Goal: Entertainment & Leisure: Browse casually

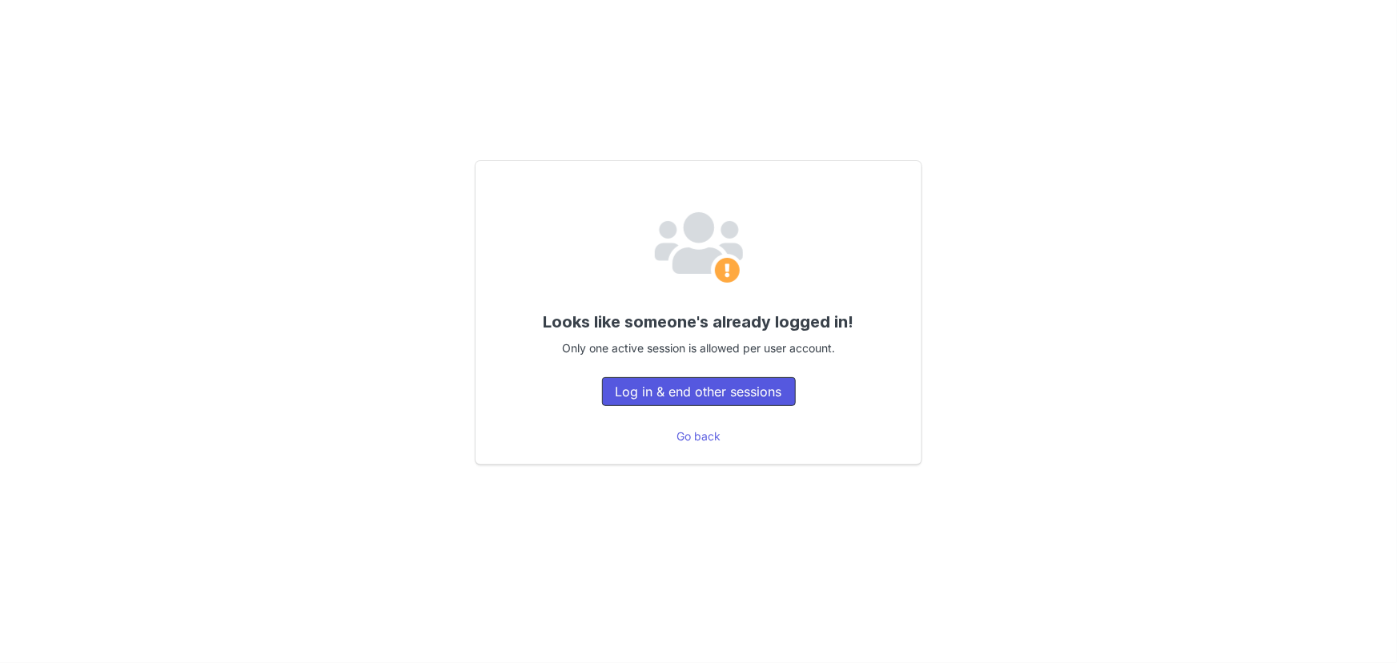
click at [779, 390] on button "Log in & end other sessions" at bounding box center [699, 391] width 194 height 29
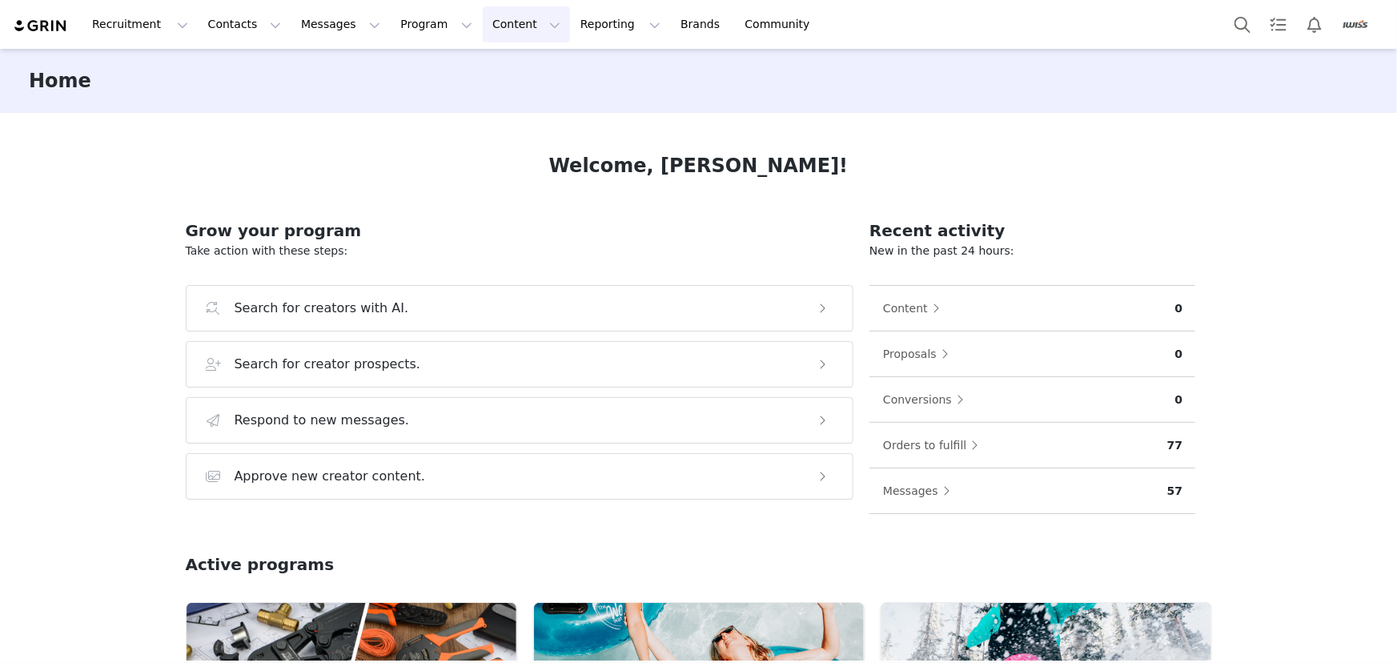
click at [495, 38] on button "Content Content" at bounding box center [526, 24] width 87 height 36
click at [511, 78] on p "Creator Content" at bounding box center [514, 70] width 90 height 17
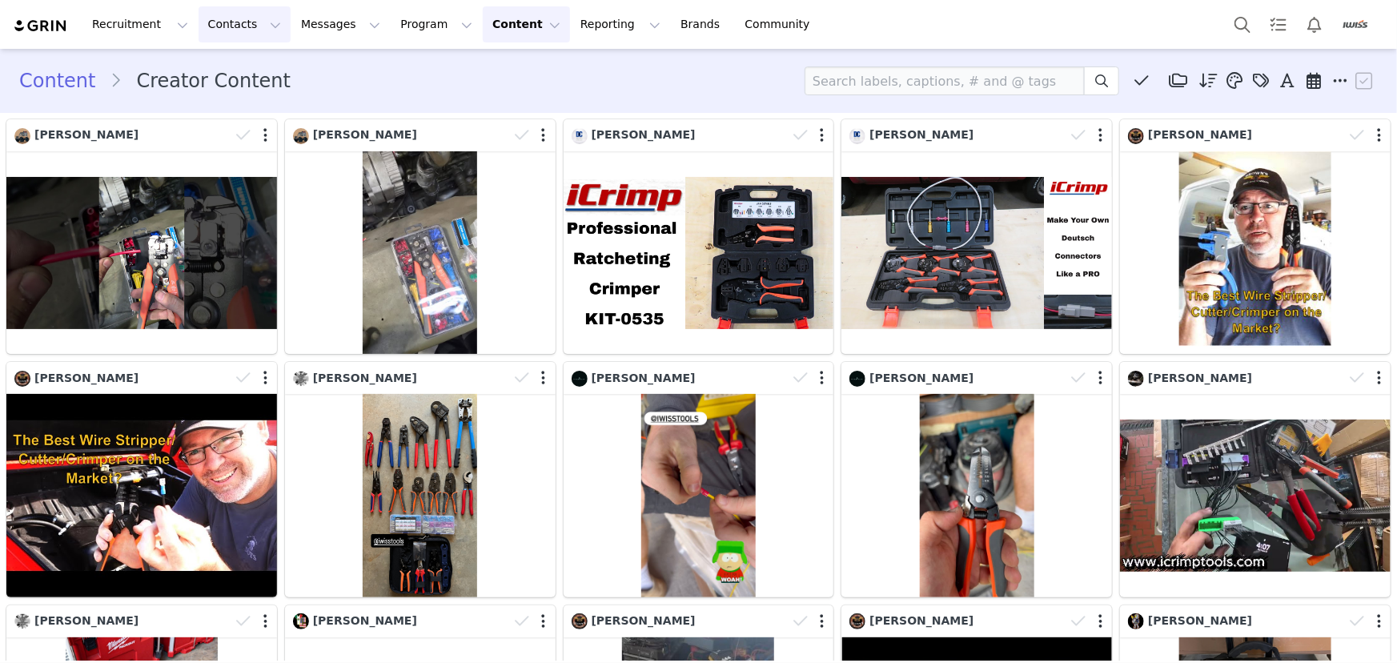
click at [240, 30] on button "Contacts Contacts" at bounding box center [245, 24] width 92 height 36
click at [244, 86] on link "Prospects" at bounding box center [253, 101] width 127 height 30
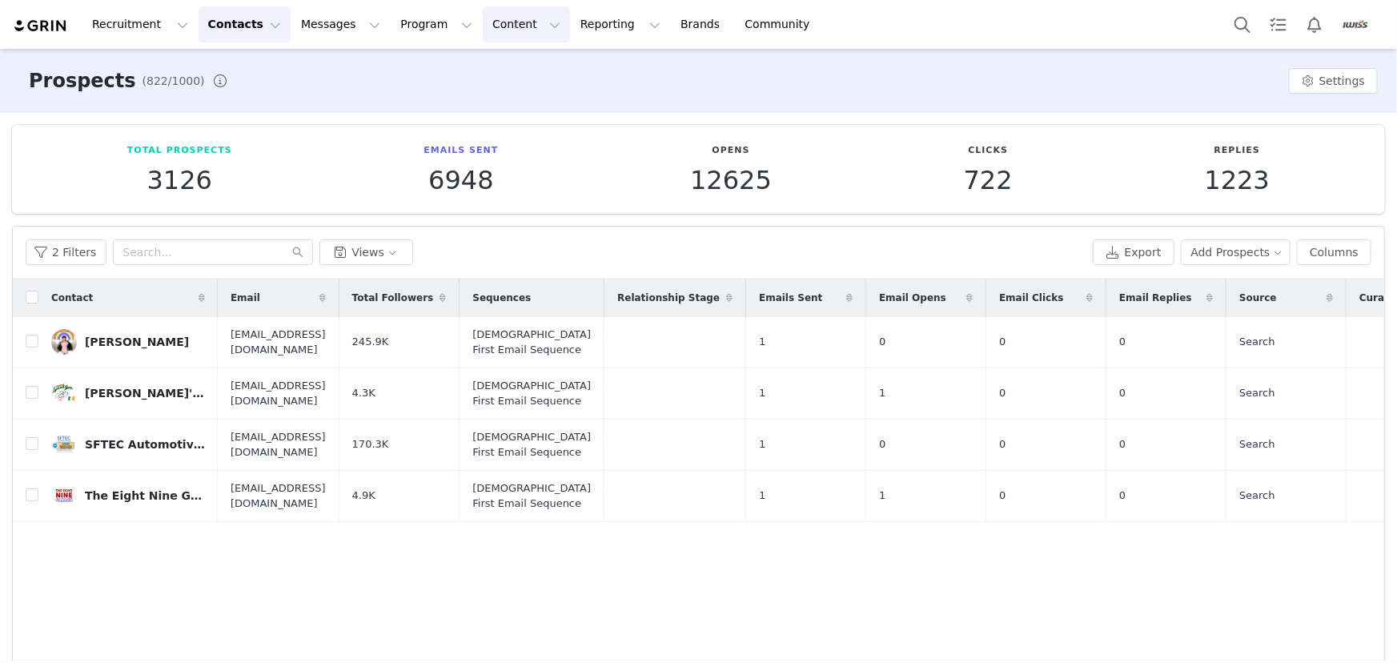
click at [502, 29] on button "Content Content" at bounding box center [526, 24] width 87 height 36
click at [509, 85] on link "Creator Content" at bounding box center [519, 71] width 127 height 30
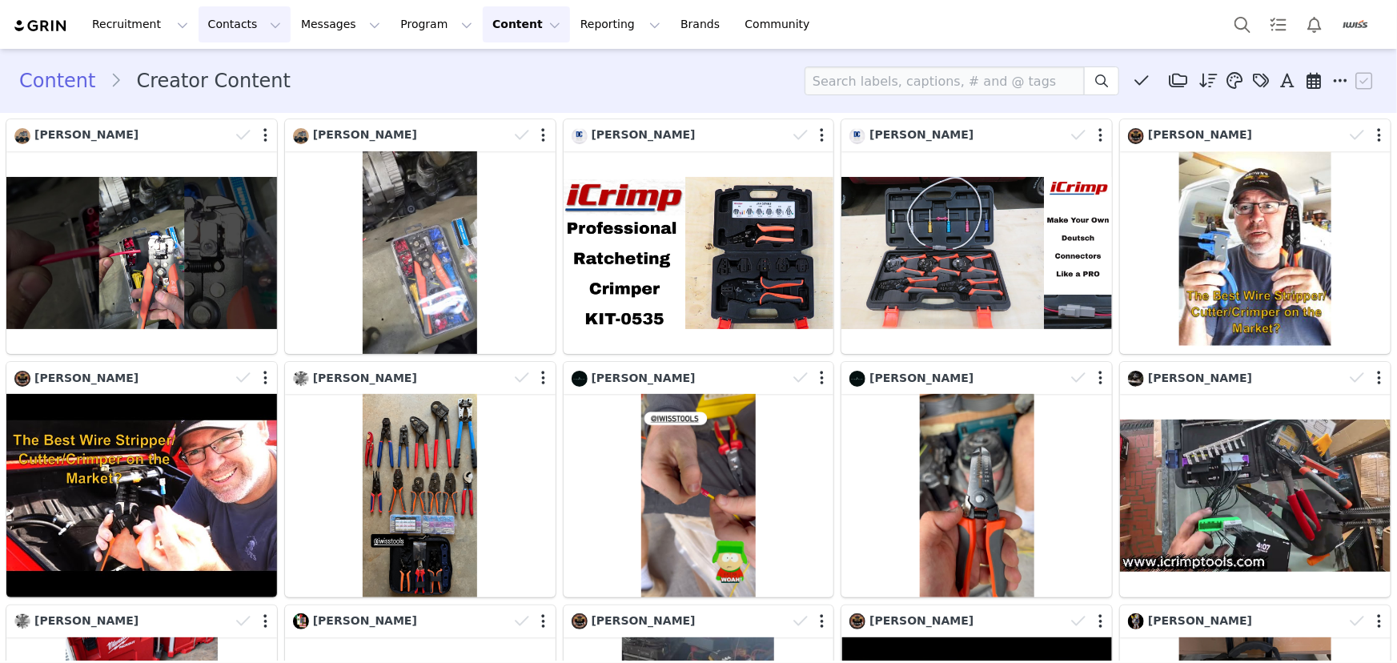
click at [203, 18] on button "Contacts Contacts" at bounding box center [245, 24] width 92 height 36
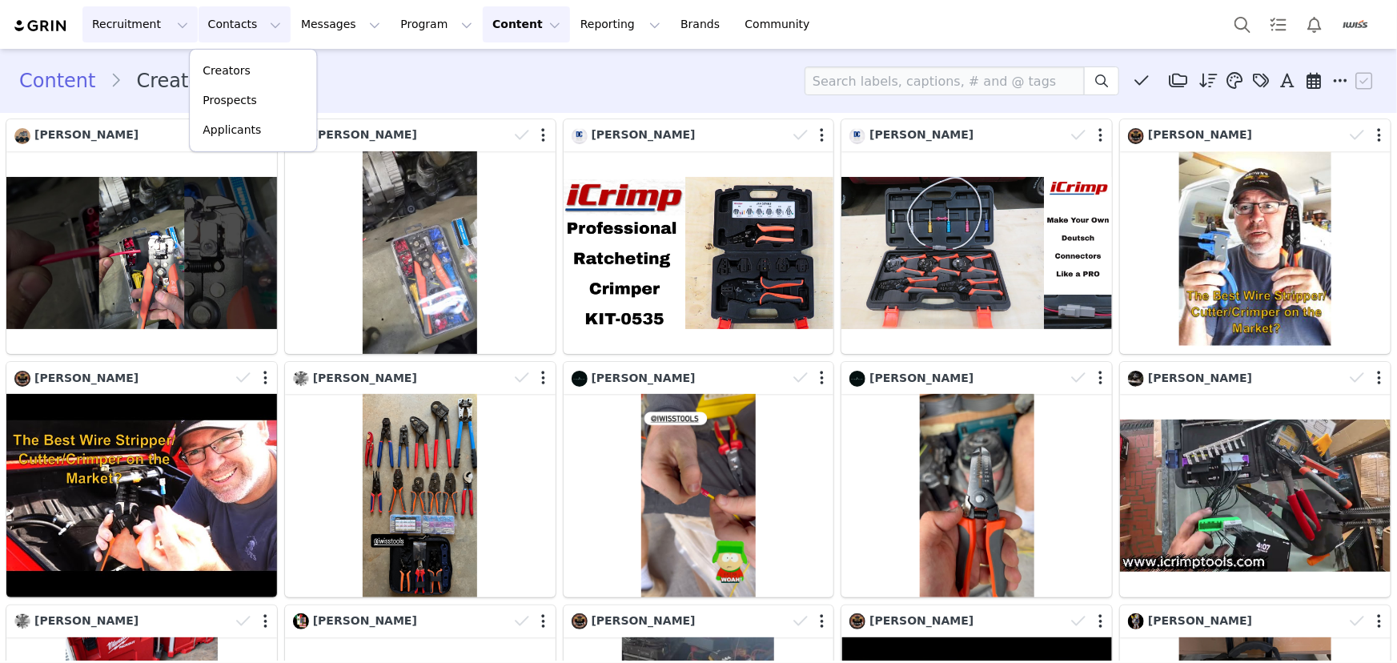
click at [144, 25] on button "Recruitment Recruitment" at bounding box center [139, 24] width 115 height 36
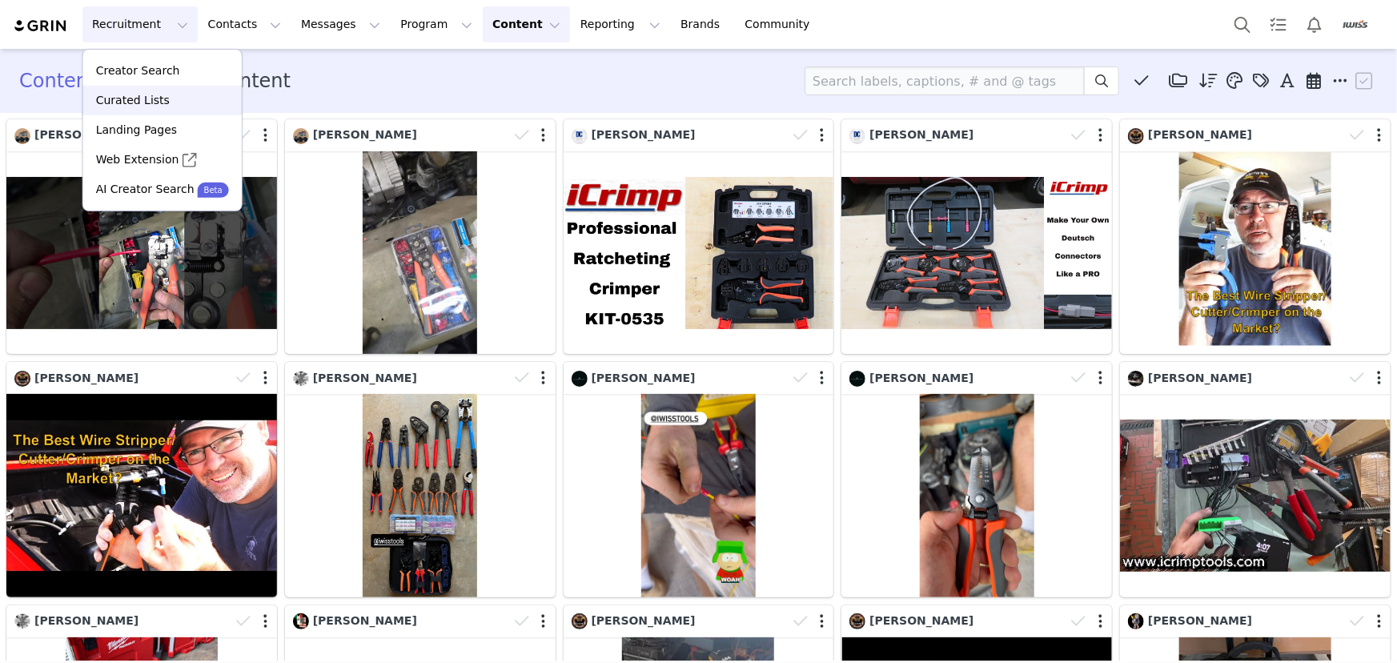
click at [157, 101] on p "Curated Lists" at bounding box center [133, 100] width 74 height 17
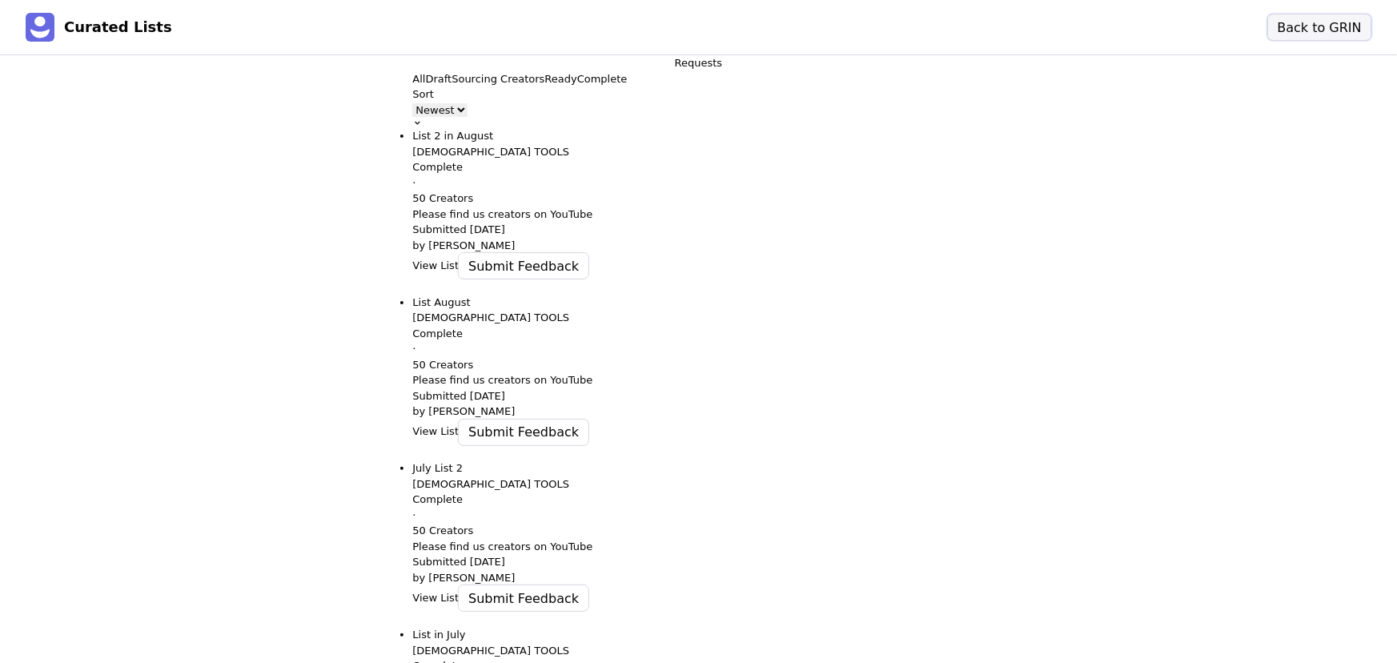
click at [1317, 33] on button "Back to GRIN" at bounding box center [1319, 27] width 103 height 26
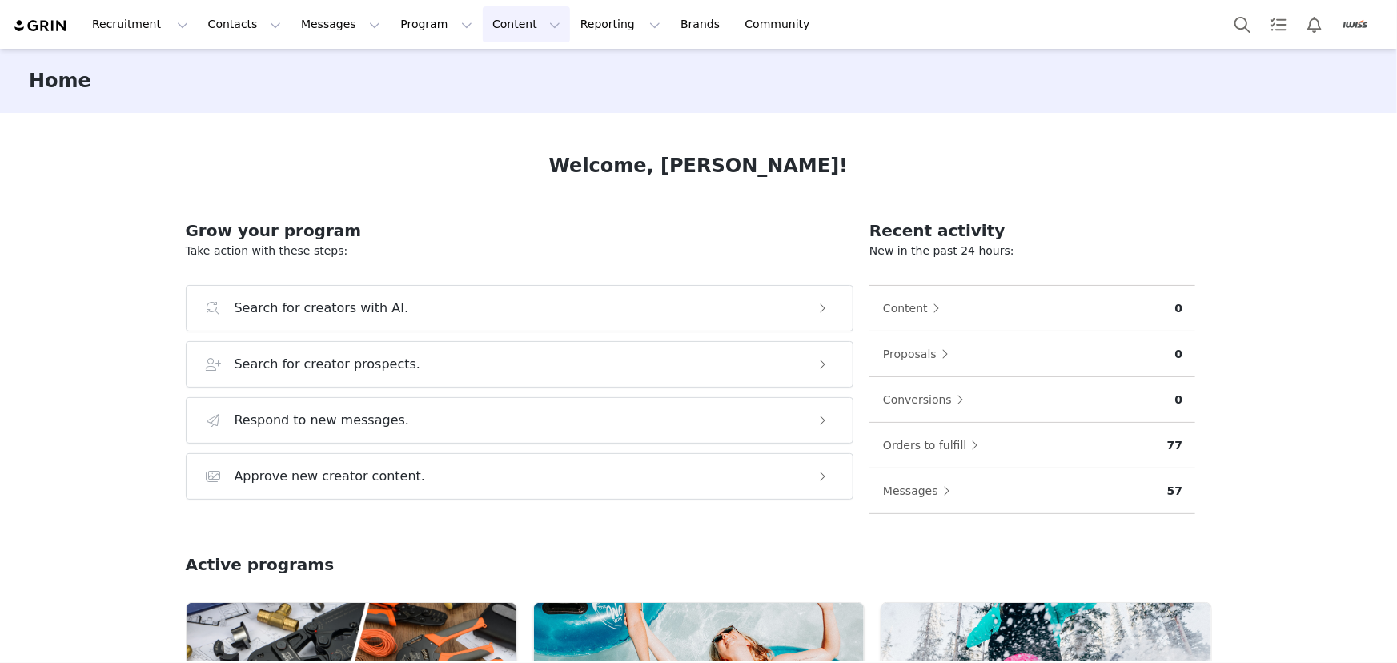
click at [510, 37] on button "Content Content" at bounding box center [526, 24] width 87 height 36
click at [512, 62] on p "Creator Content" at bounding box center [514, 70] width 90 height 17
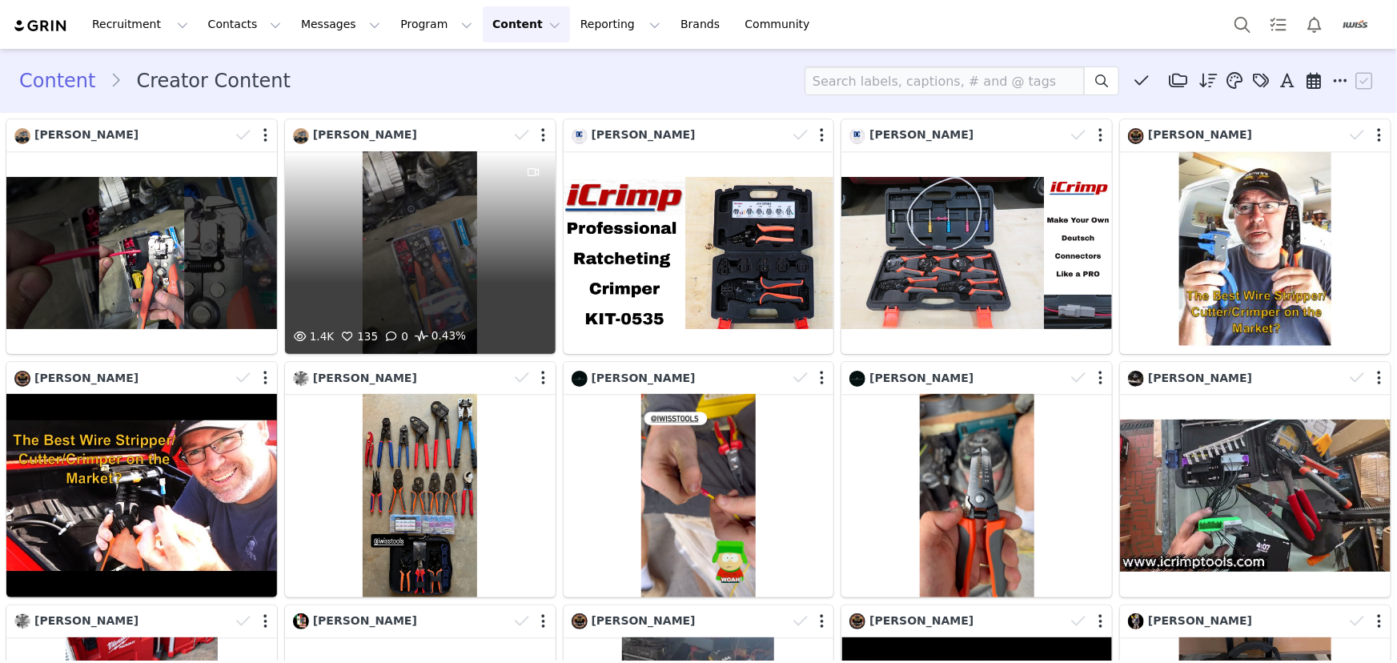
click at [386, 252] on div "1.4K 135 0 0.43%" at bounding box center [420, 252] width 271 height 203
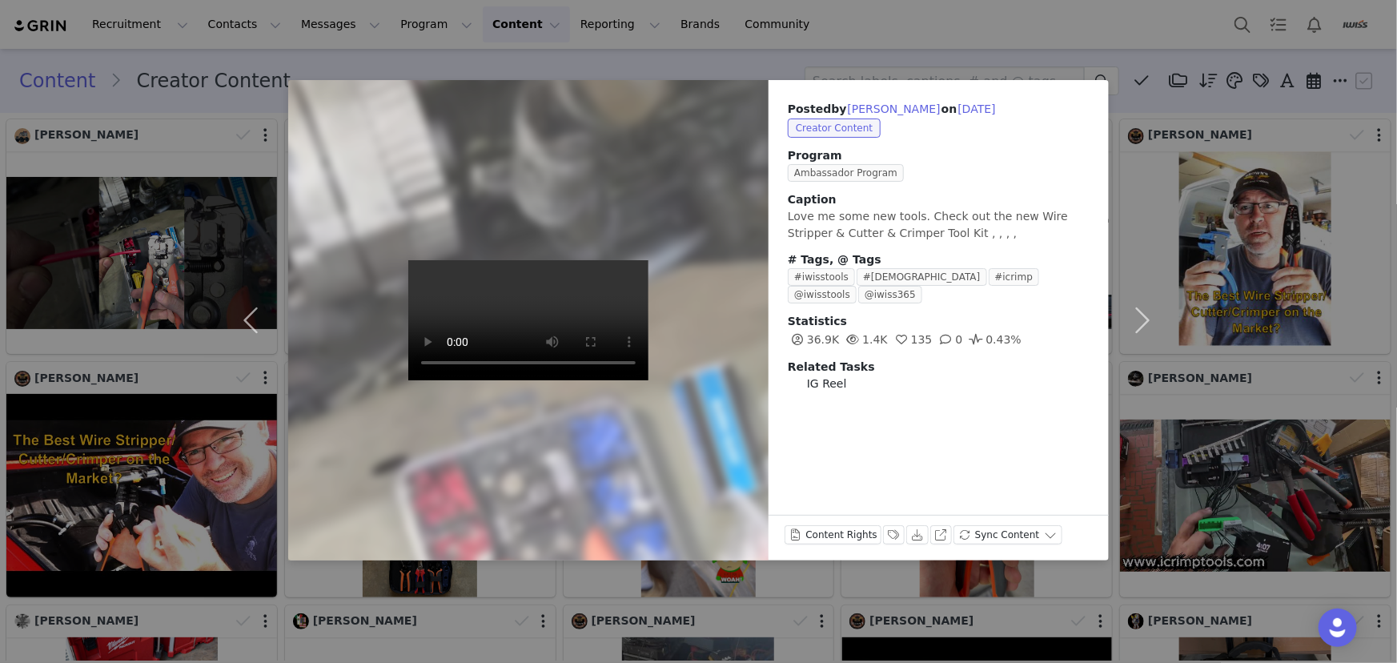
click at [621, 50] on div "Posted by Mike Scout on Sep 27, 2025 Creator Content Program Ambassador Program…" at bounding box center [698, 331] width 1397 height 663
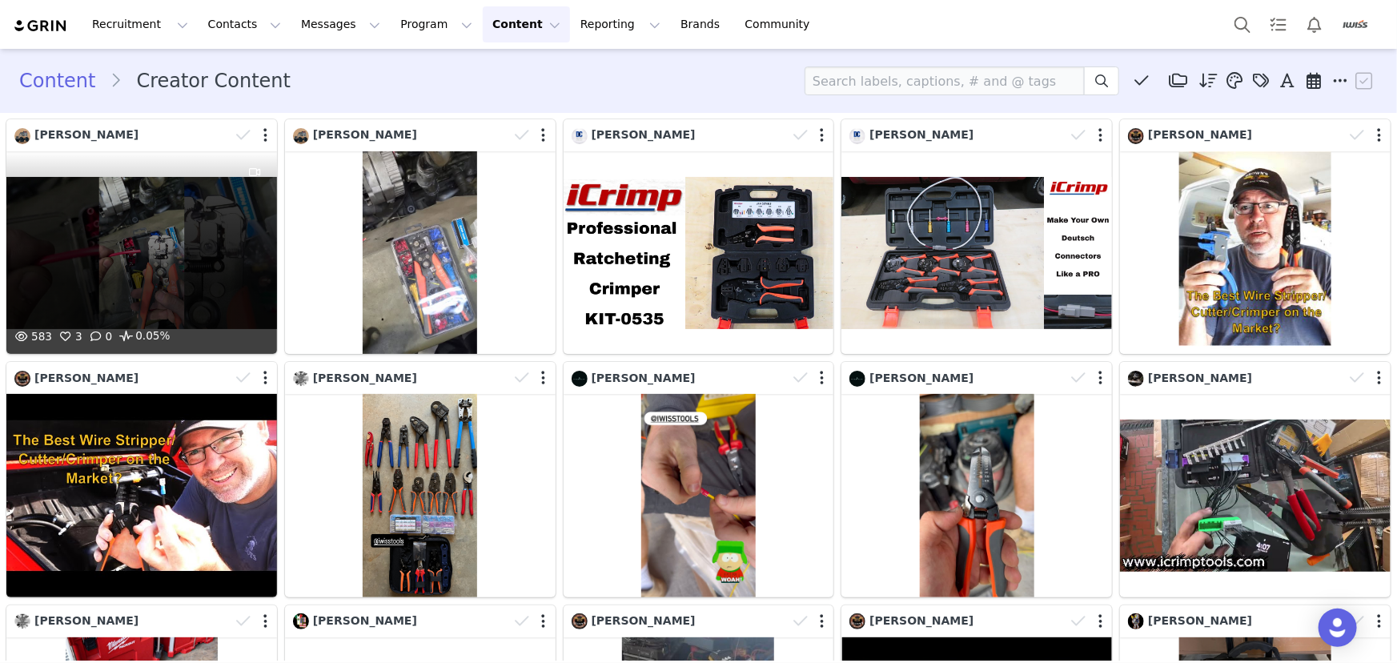
click at [250, 251] on div at bounding box center [255, 238] width 43 height 175
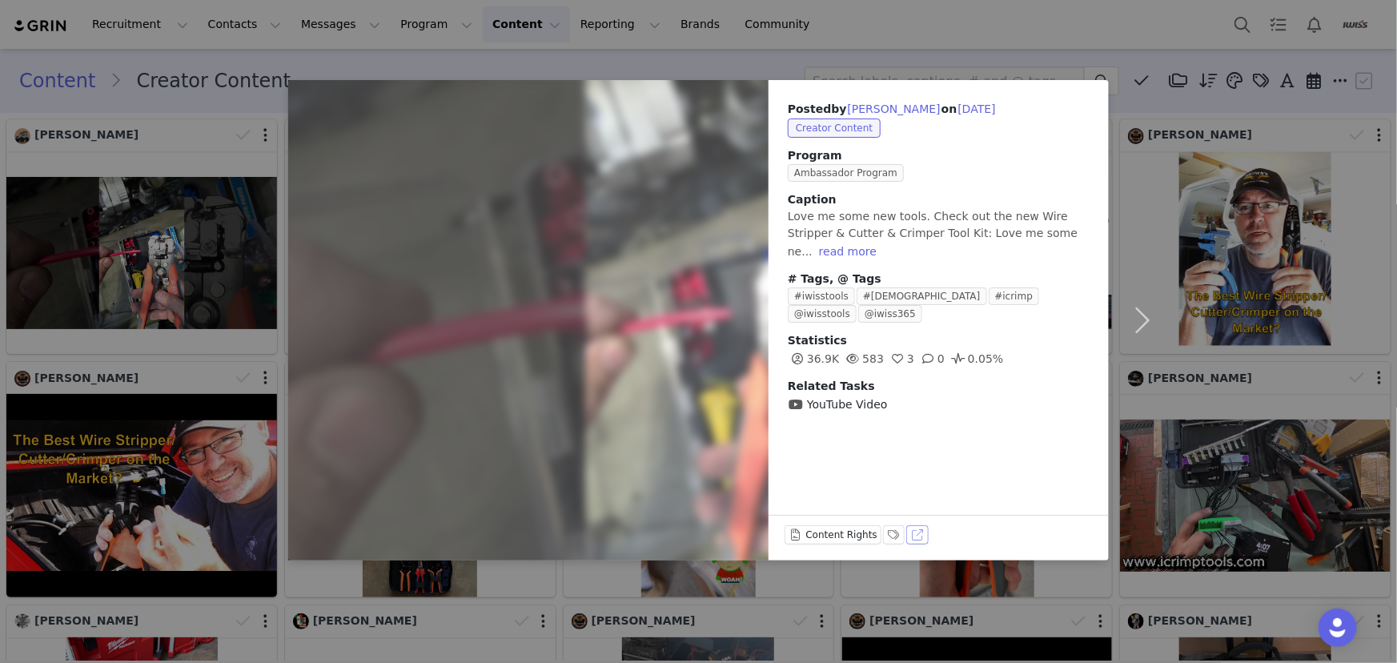
click at [916, 534] on button "View on YouTube" at bounding box center [917, 534] width 22 height 19
click at [456, 62] on div "Posted by Mike Scout on Sep 28, 2025 Creator Content Program Ambassador Program…" at bounding box center [698, 331] width 1397 height 663
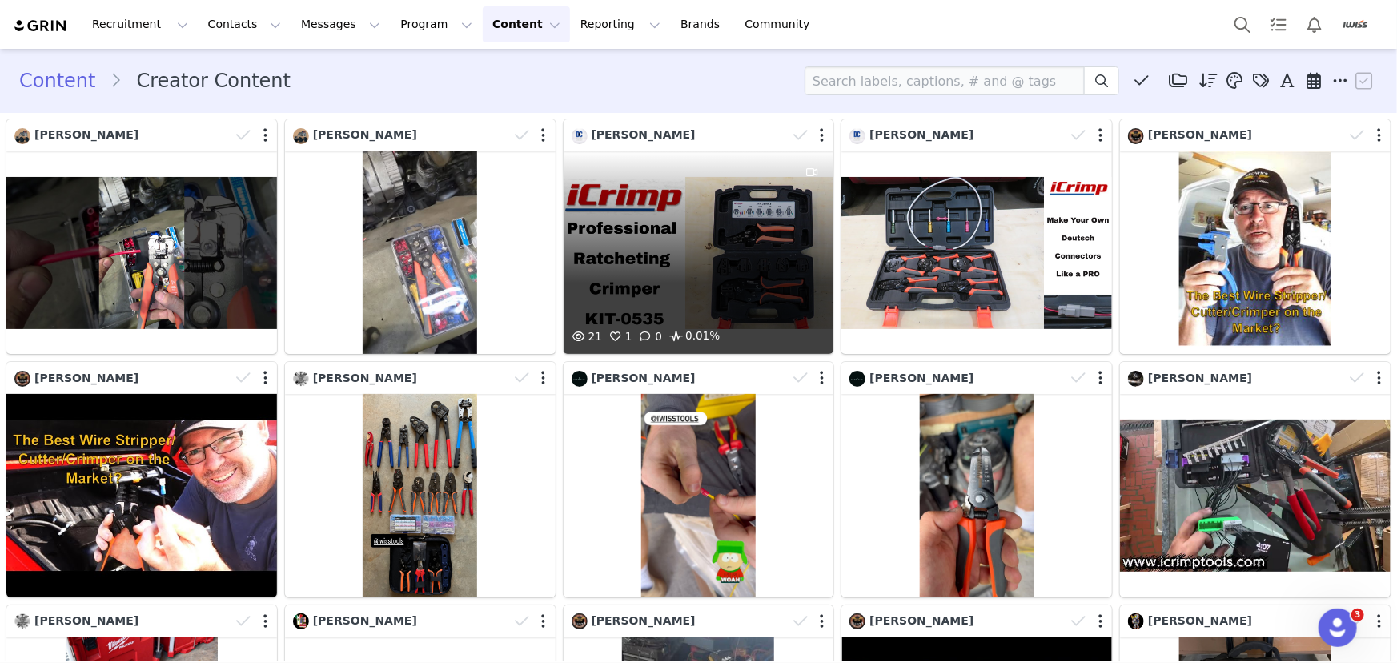
click at [677, 273] on div "21 1 0 0.01%" at bounding box center [699, 252] width 271 height 203
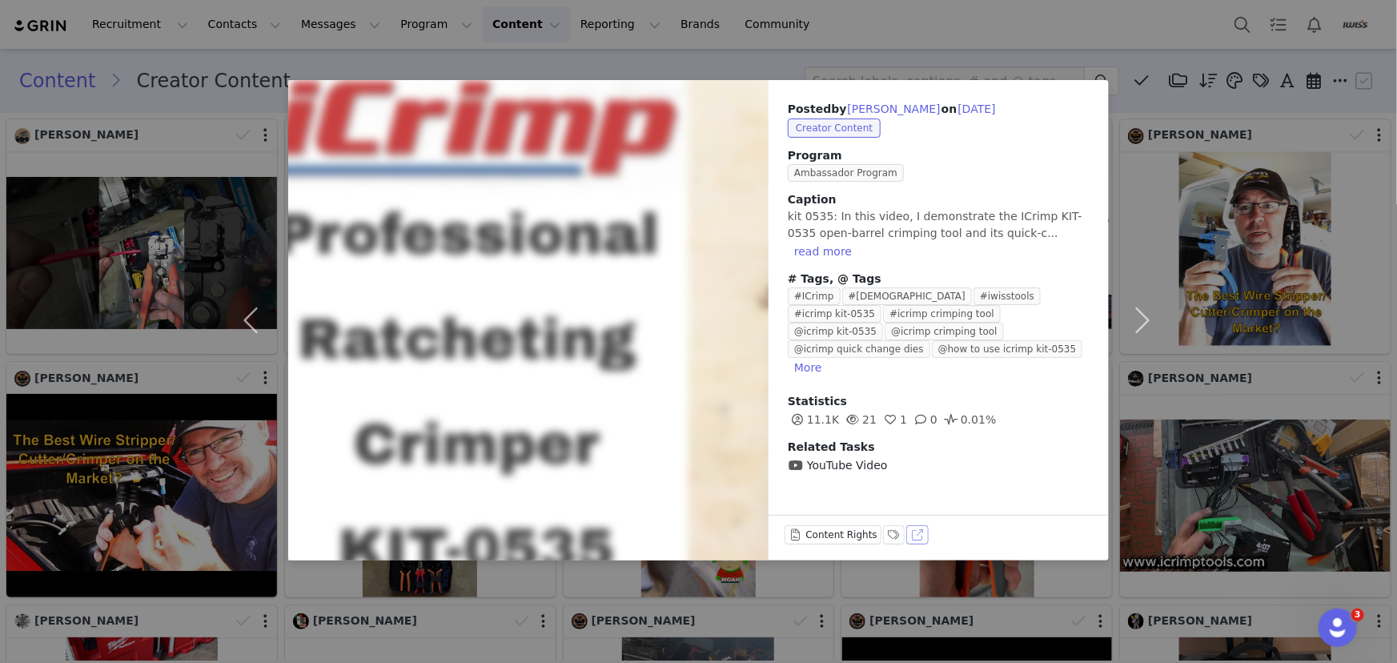
drag, startPoint x: 920, startPoint y: 533, endPoint x: 921, endPoint y: 525, distance: 8.0
click at [919, 532] on button "View on YouTube" at bounding box center [917, 534] width 22 height 19
click at [865, 40] on div "Posted by David Crowe on Sep 27, 2025 Creator Content Program Ambassador Progra…" at bounding box center [698, 331] width 1397 height 663
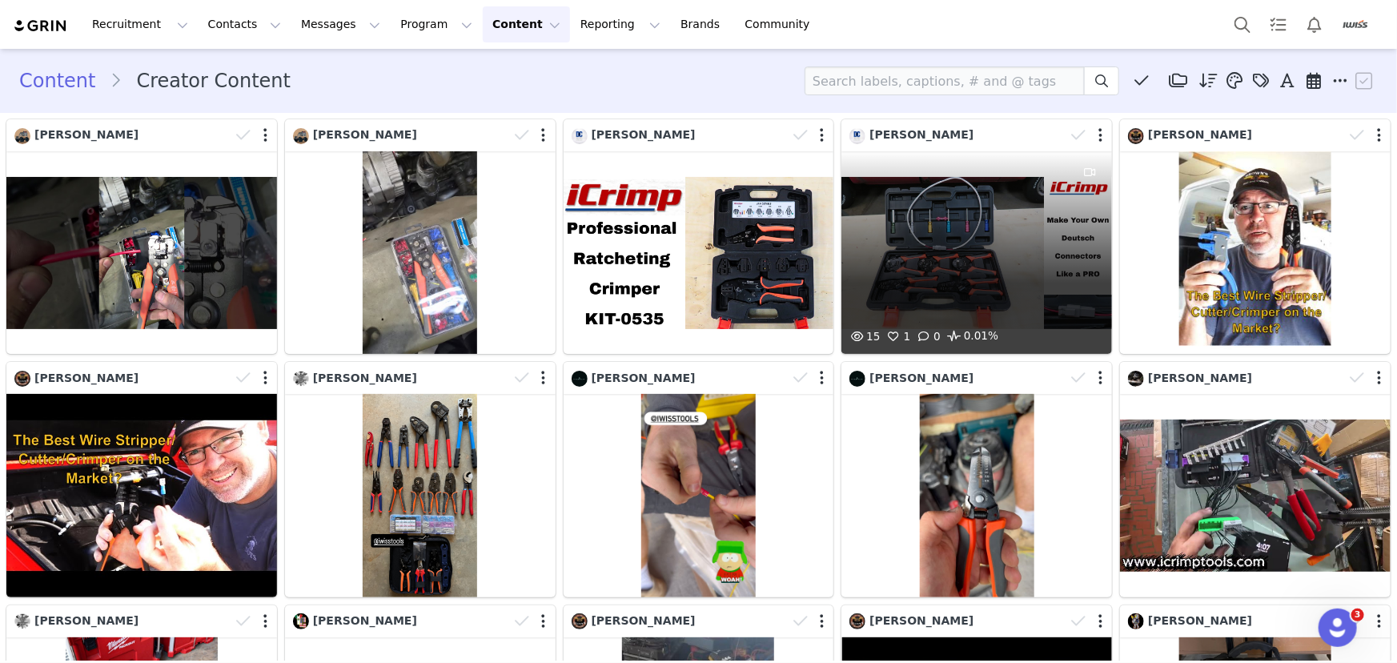
click at [912, 248] on div "15 1 0 0.01%" at bounding box center [977, 252] width 271 height 203
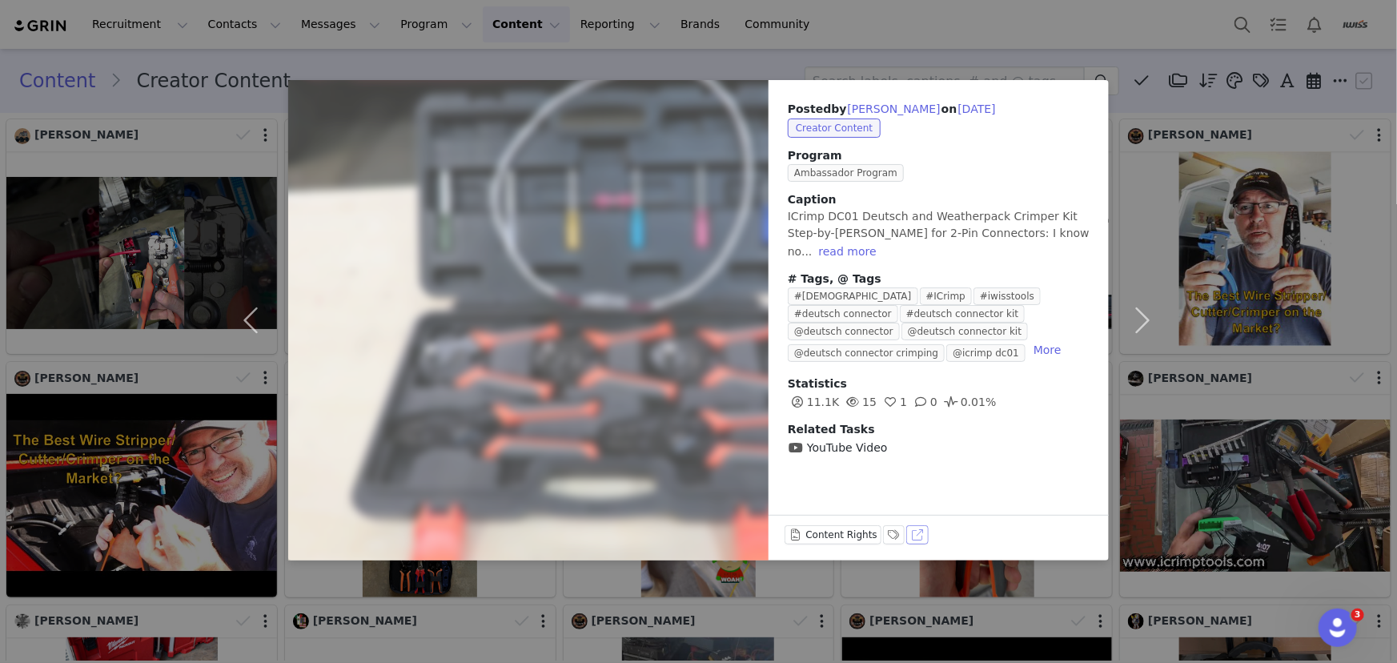
click at [914, 538] on button "View on YouTube" at bounding box center [917, 534] width 22 height 19
click at [996, 12] on div "Posted by David Crowe on Sep 27, 2025 Creator Content Program Ambassador Progra…" at bounding box center [698, 331] width 1397 height 663
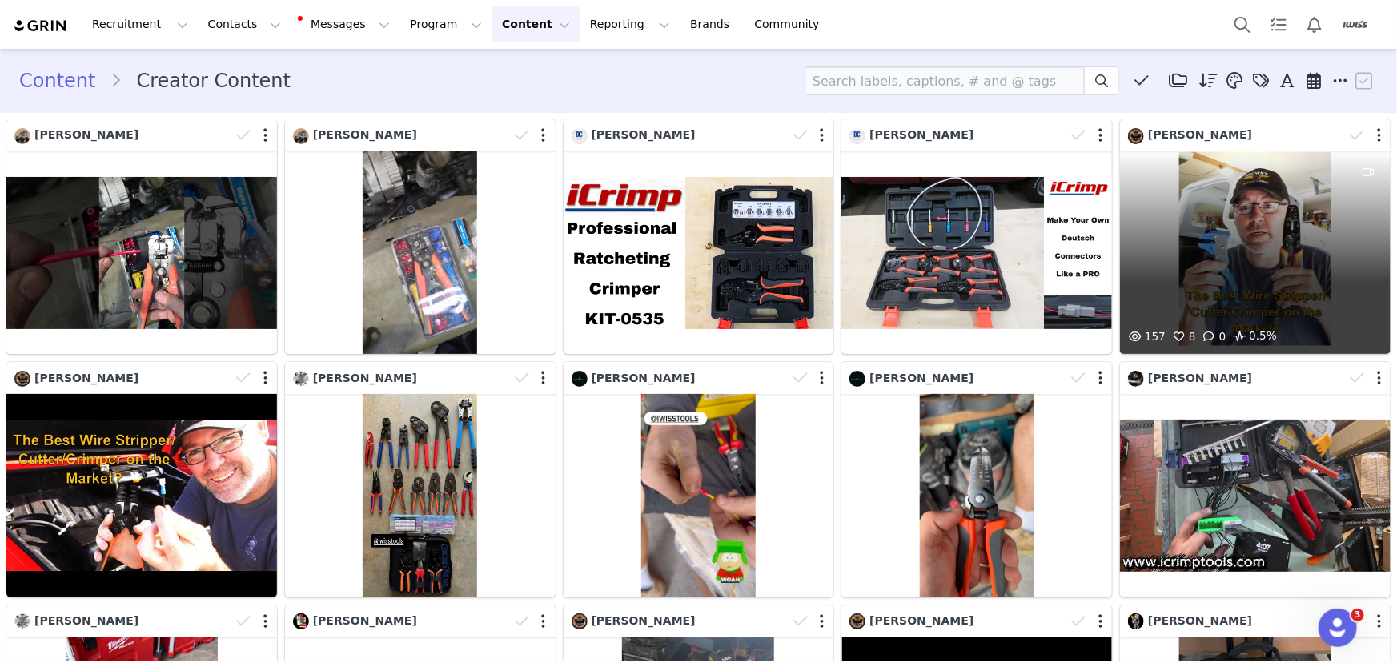
click at [1196, 195] on div "157 8 0 0.5%" at bounding box center [1255, 252] width 271 height 203
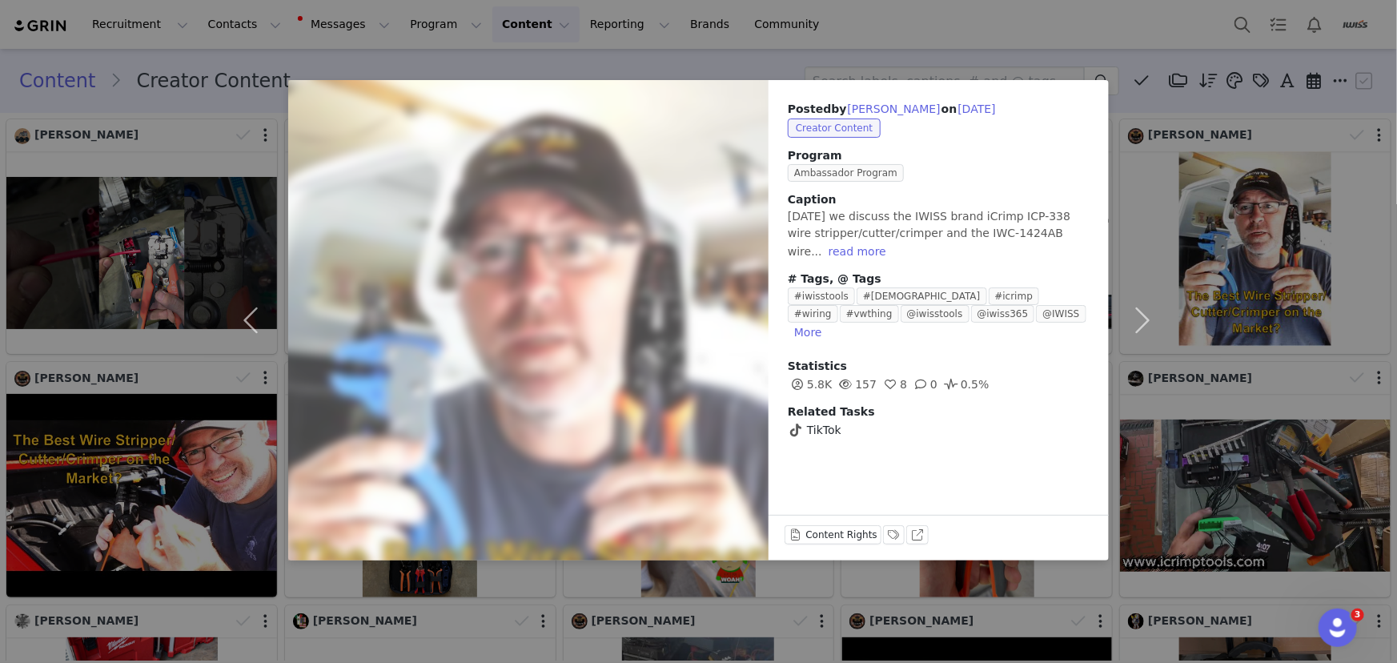
click at [891, 32] on div "Posted by Adam Brown on Sep 24, 2025 Creator Content Program Ambassador Program…" at bounding box center [698, 331] width 1397 height 663
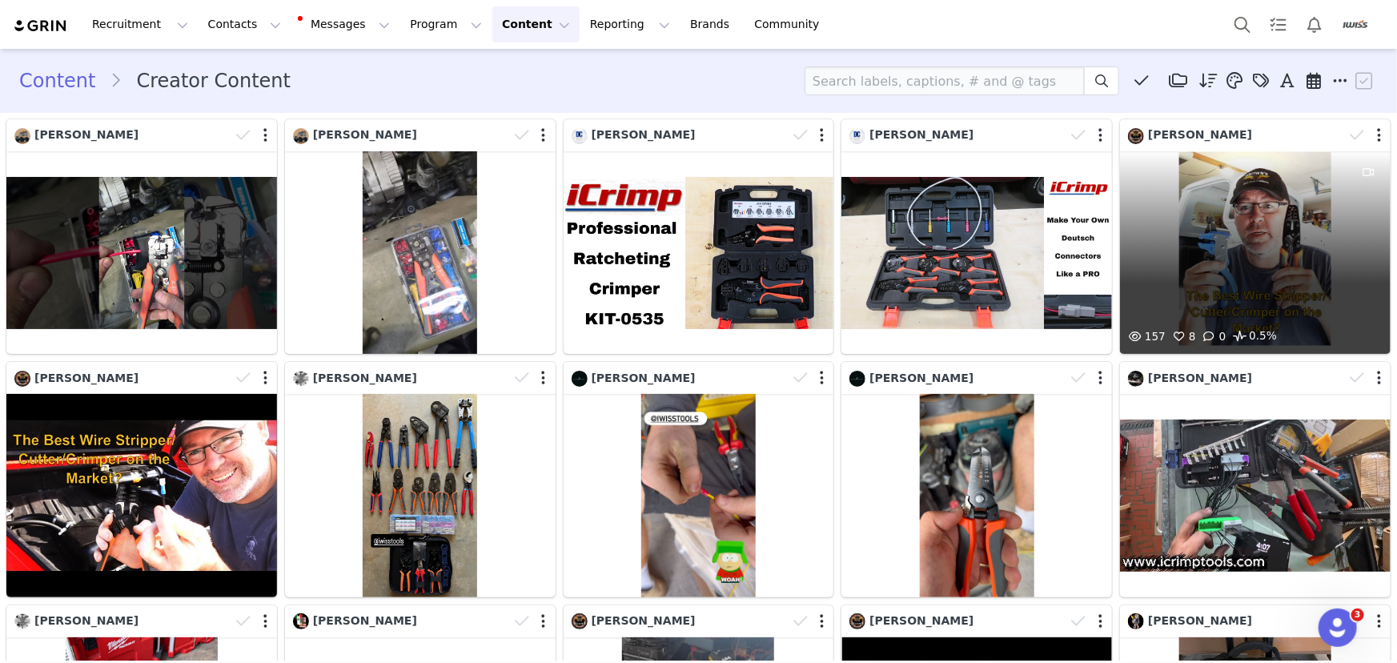
click at [1208, 266] on div "157 8 0 0.5%" at bounding box center [1255, 252] width 271 height 203
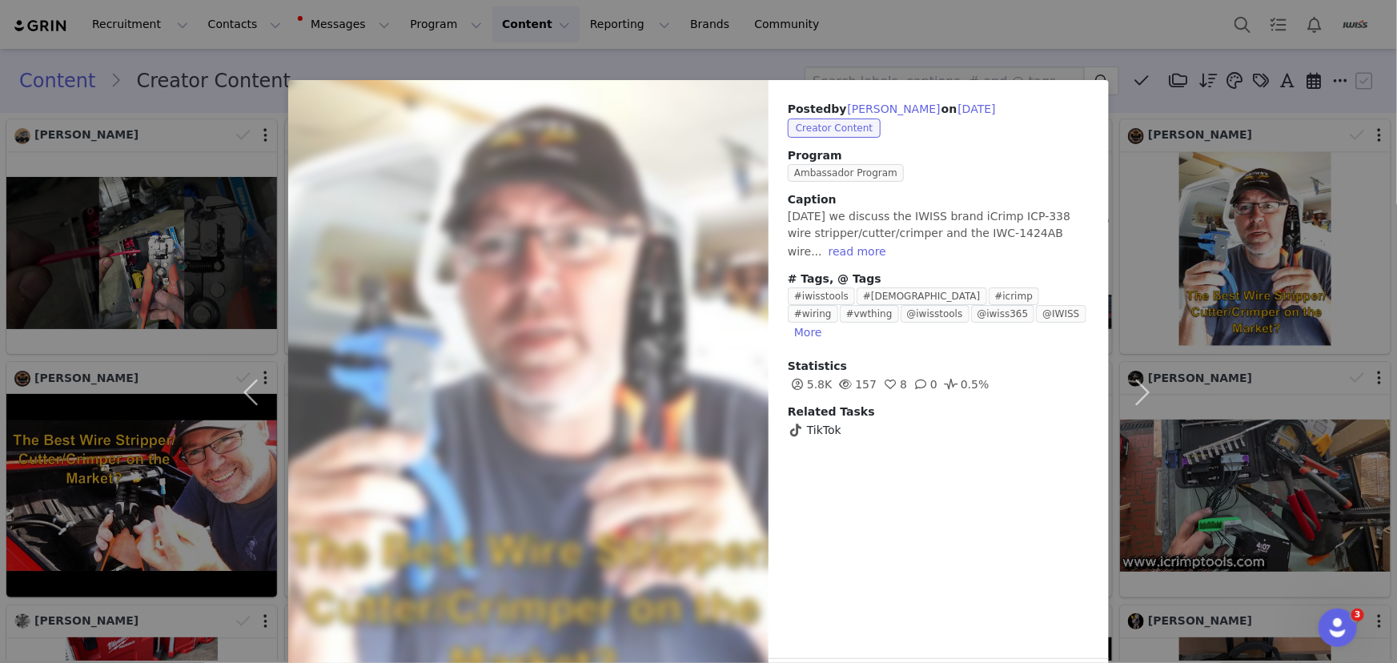
scroll to position [59, 0]
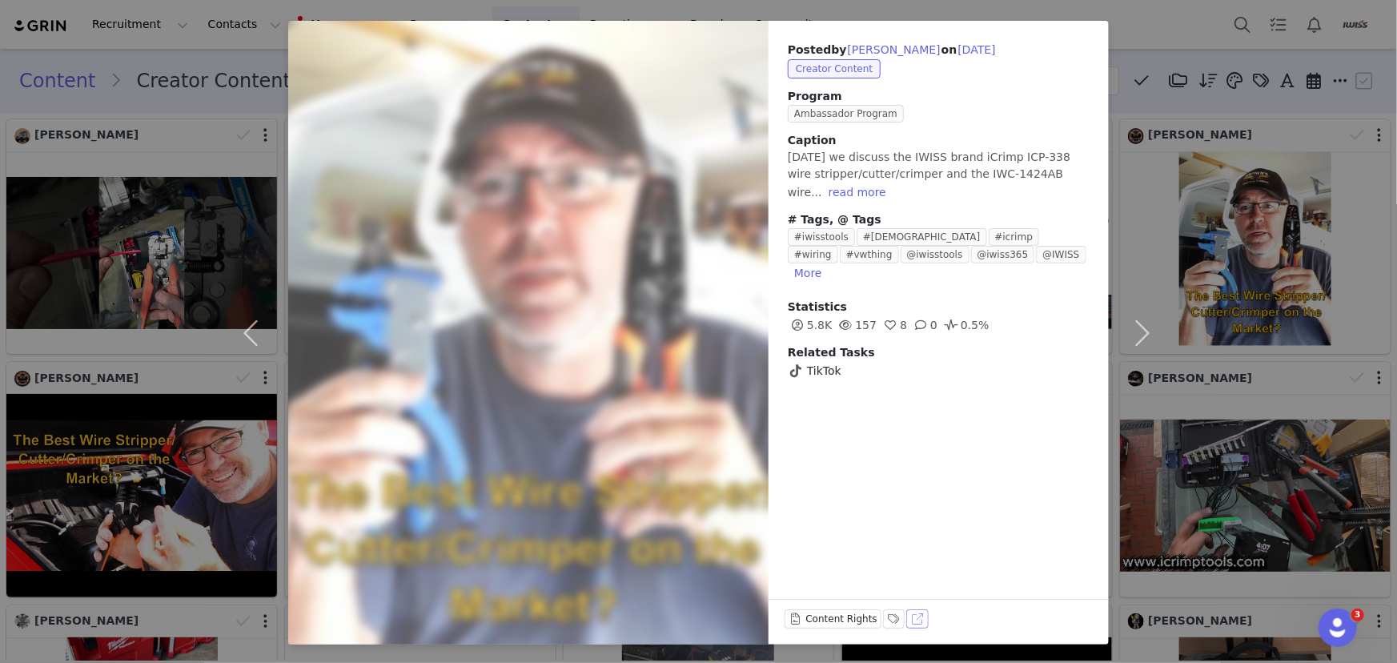
click at [906, 617] on button "View on TikTok" at bounding box center [917, 618] width 22 height 19
click at [926, 0] on div "Posted by Adam Brown on Sep 24, 2025 Creator Content Program Ambassador Program…" at bounding box center [698, 331] width 1397 height 663
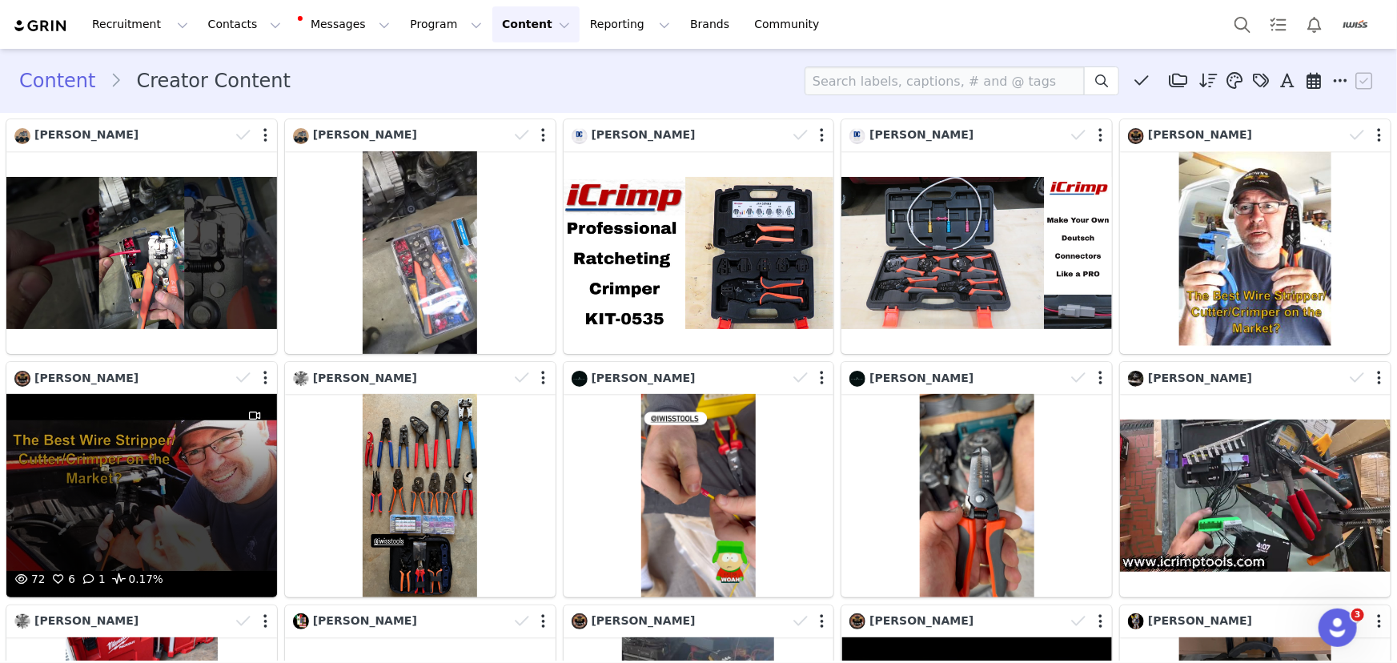
click at [195, 496] on div "72 6 1 0.17%" at bounding box center [141, 495] width 271 height 203
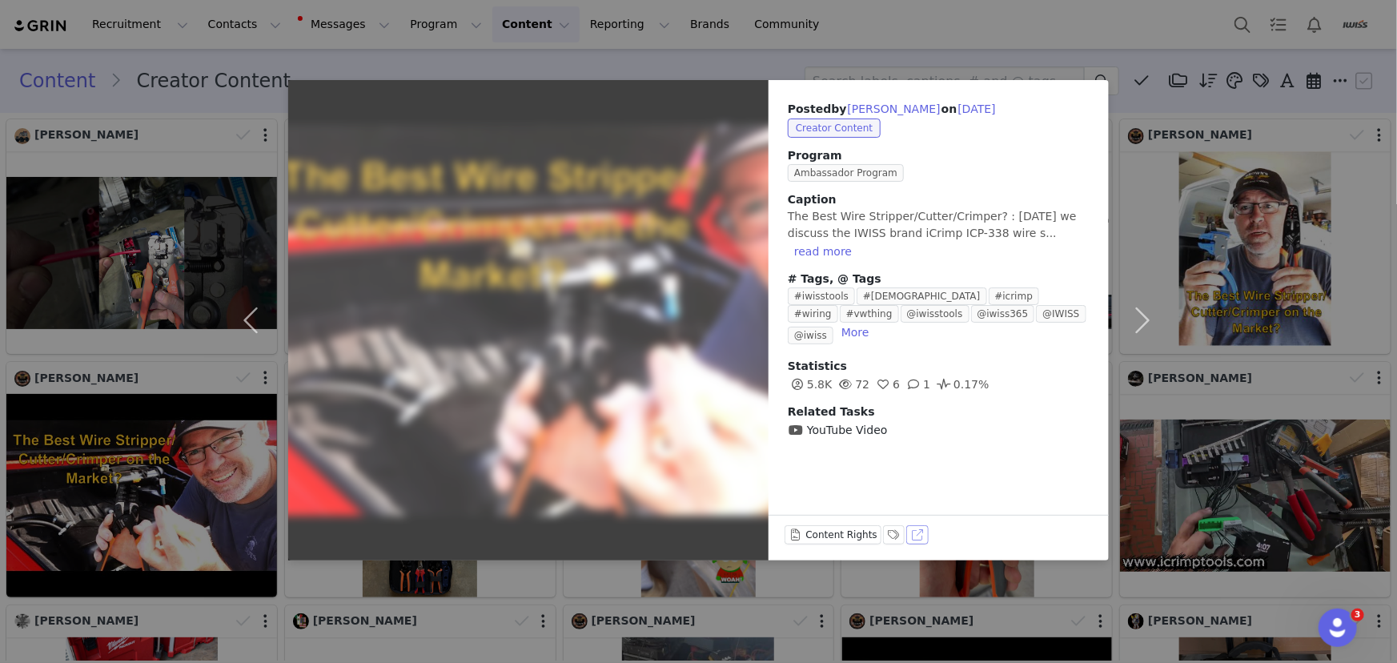
click at [921, 532] on button "View on YouTube" at bounding box center [917, 534] width 22 height 19
click at [790, 78] on div "Posted by Adam Brown on Sep 24, 2025 Creator Content Program Ambassador Program…" at bounding box center [698, 331] width 1397 height 663
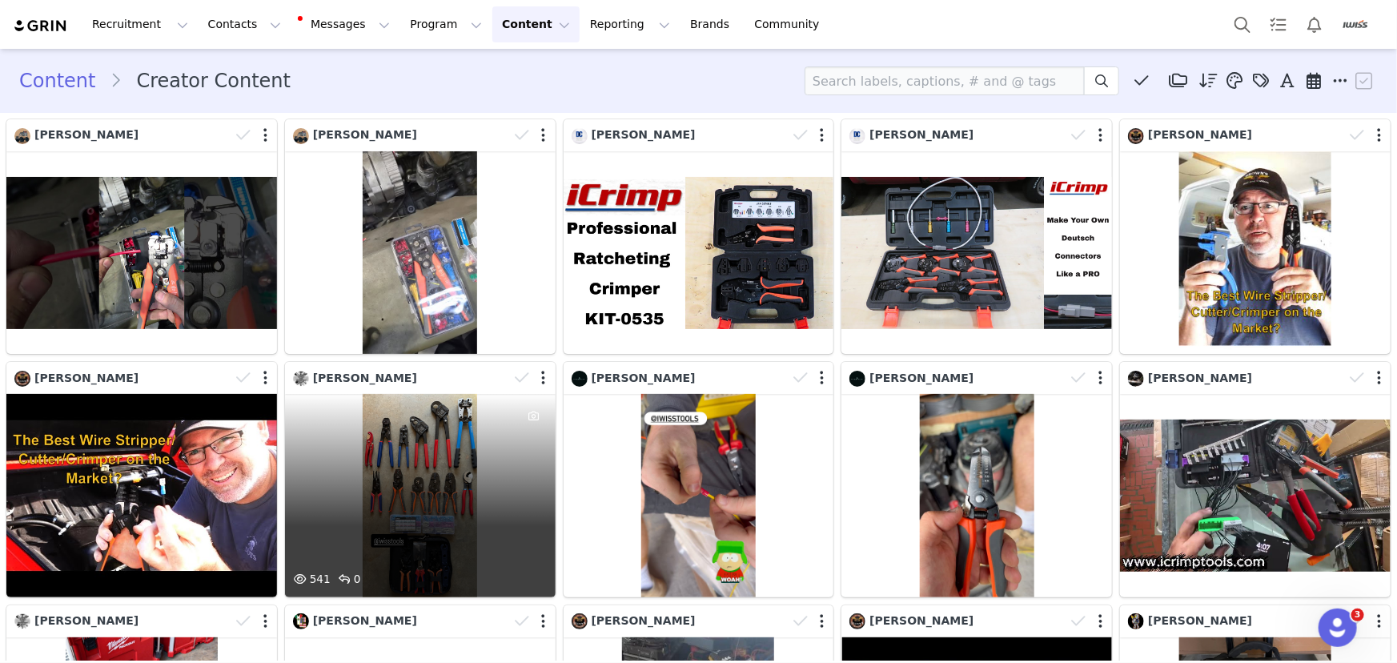
click at [391, 480] on div "541 0" at bounding box center [420, 495] width 271 height 203
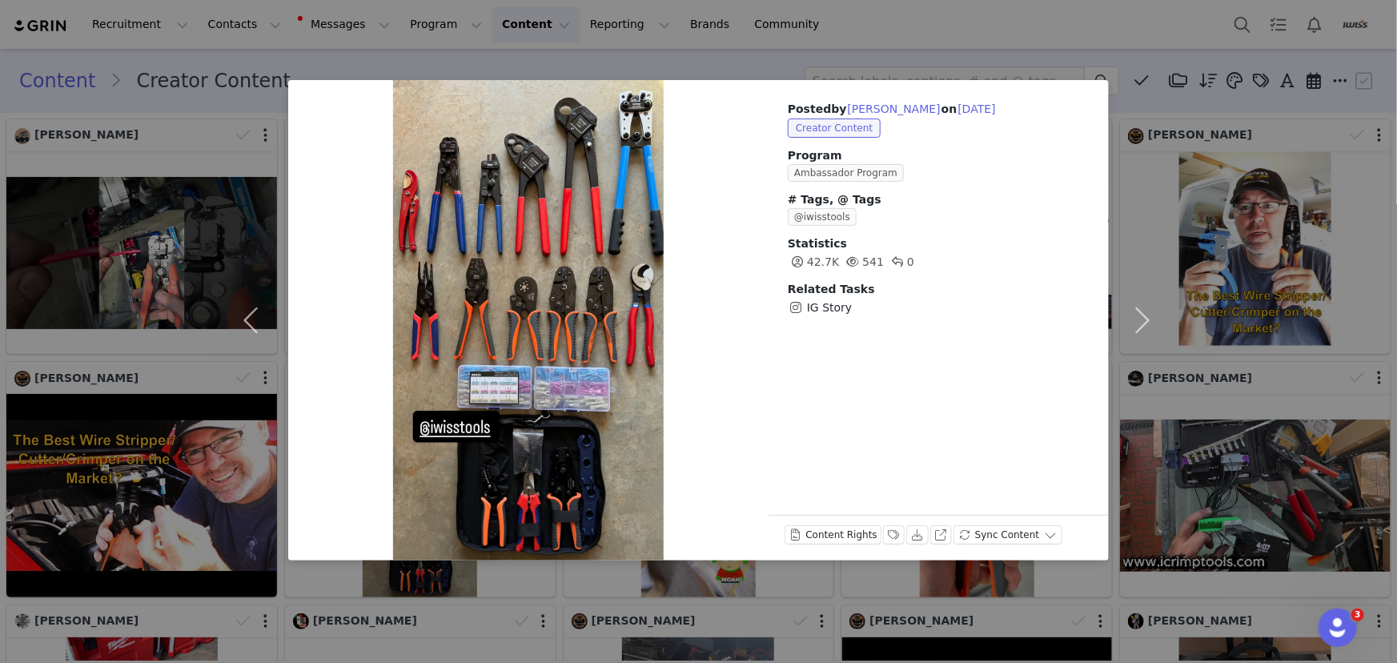
drag, startPoint x: 970, startPoint y: 42, endPoint x: 1007, endPoint y: 22, distance: 42.6
click at [970, 42] on div "Posted by Alex Raymes on Sep 24, 2025 Creator Content Program Ambassador Progra…" at bounding box center [698, 331] width 1397 height 663
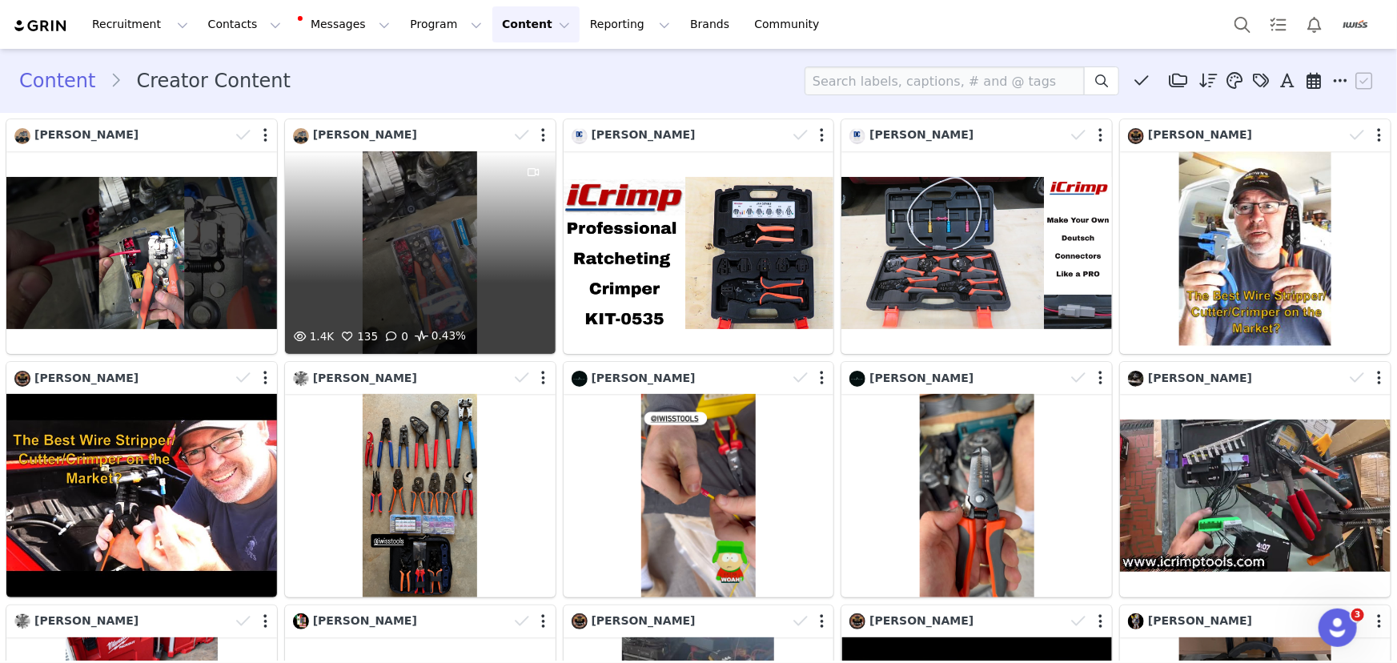
click at [473, 223] on div "1.4K 135 0 0.43%" at bounding box center [420, 252] width 271 height 203
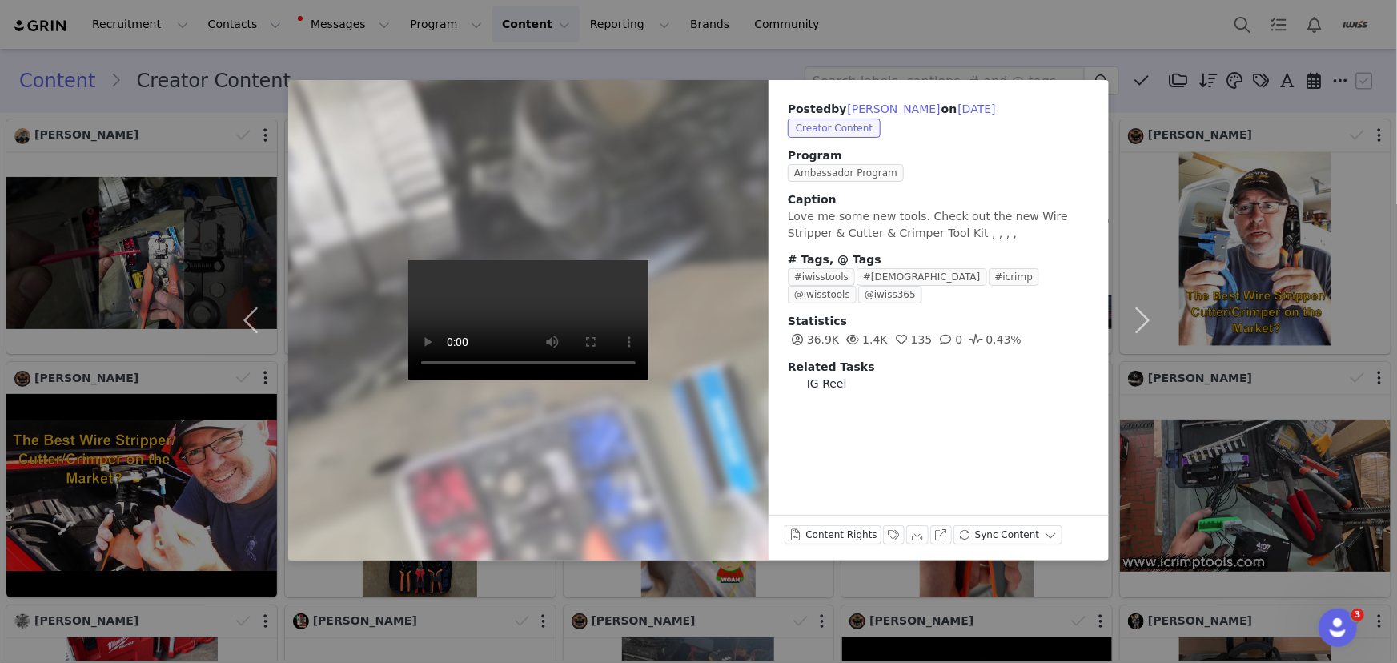
click at [810, 56] on div "Posted by Mike Scout on Sep 27, 2025 Creator Content Program Ambassador Program…" at bounding box center [698, 331] width 1397 height 663
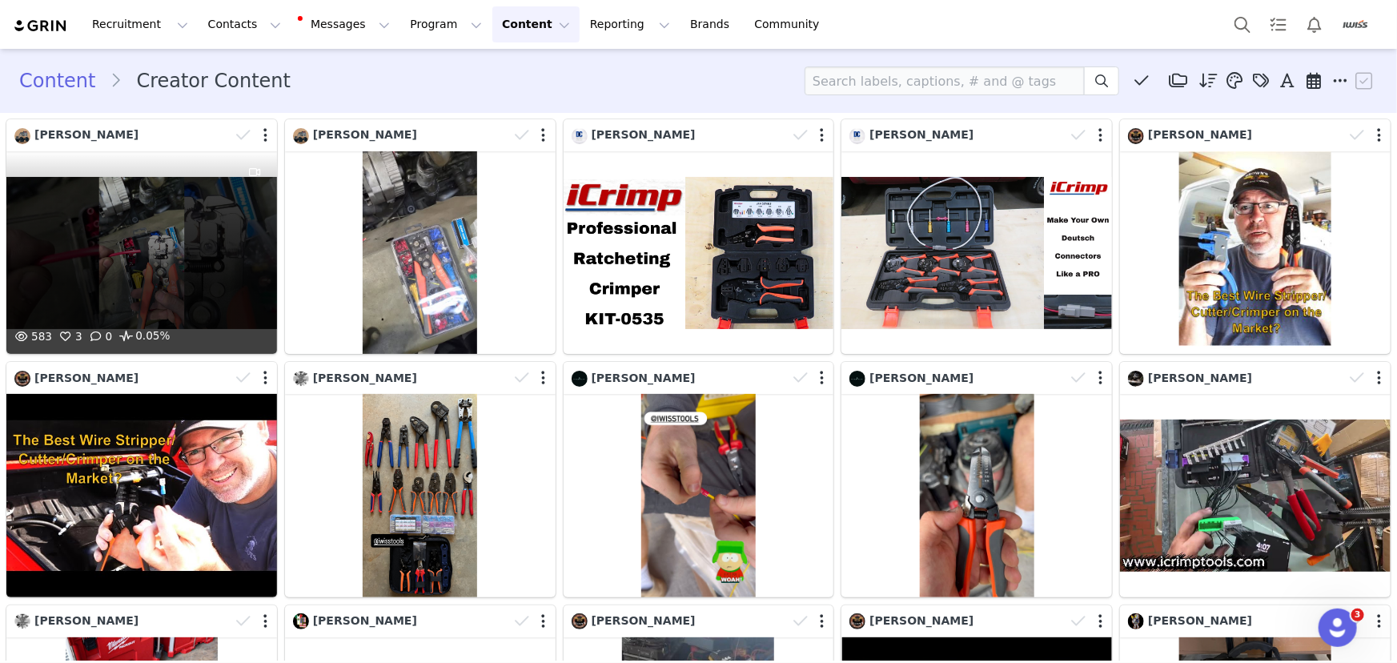
click at [180, 275] on div "583 3 0 0.05%" at bounding box center [141, 252] width 271 height 203
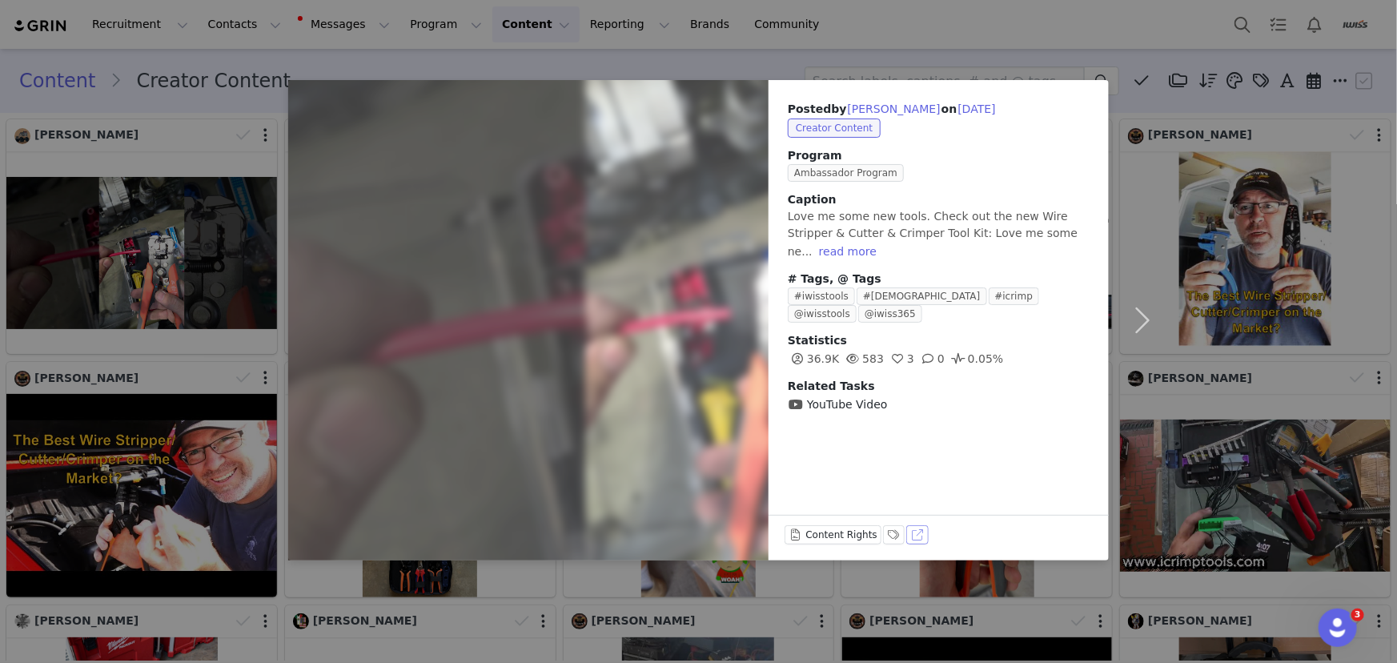
click at [909, 537] on button "View on YouTube" at bounding box center [917, 534] width 22 height 19
click at [843, 255] on button "read more" at bounding box center [848, 251] width 70 height 19
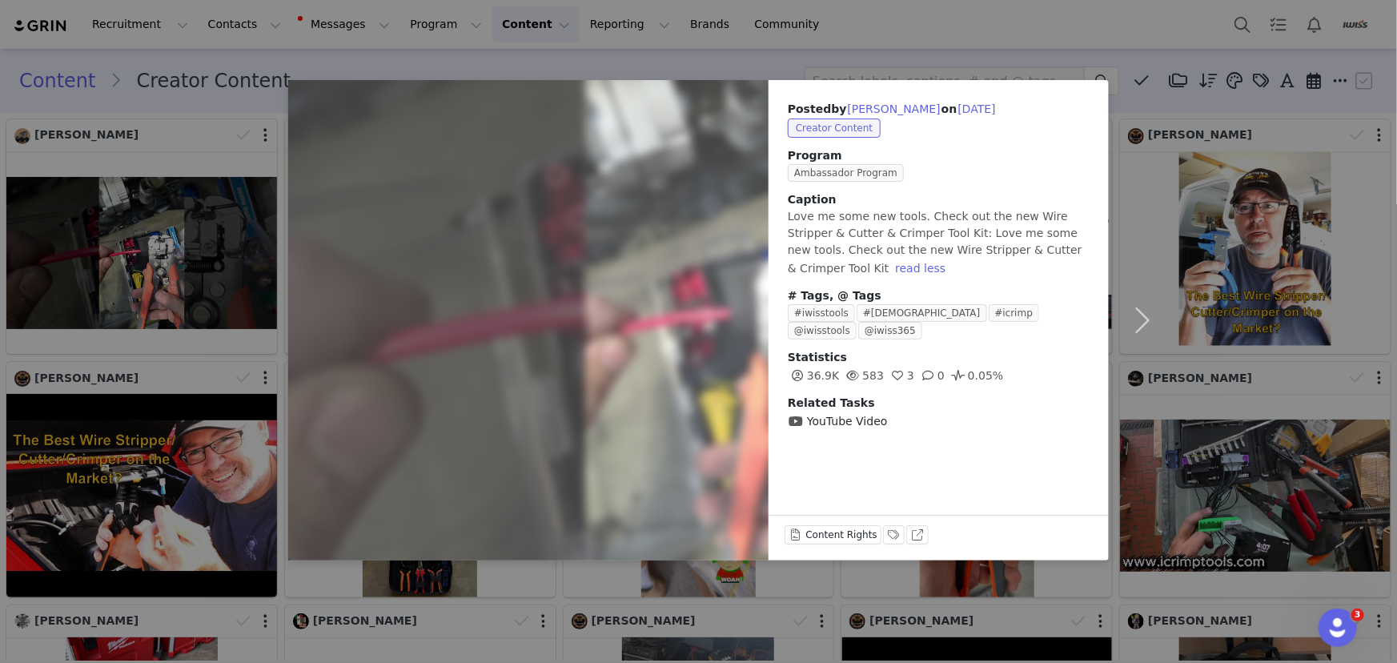
drag, startPoint x: 892, startPoint y: 47, endPoint x: 879, endPoint y: 51, distance: 13.4
click at [892, 47] on div "Posted by Mike Scout on Sep 28, 2025 Creator Content Program Ambassador Program…" at bounding box center [698, 331] width 1397 height 663
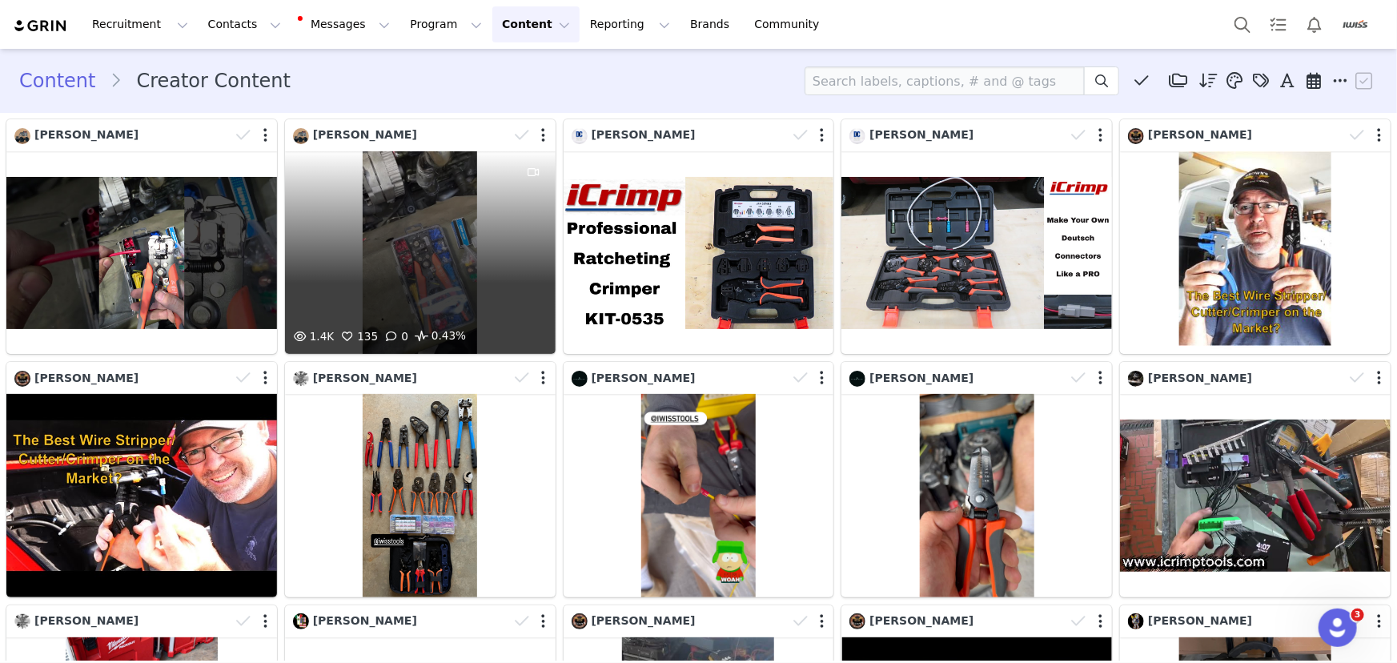
click at [415, 244] on div "1.4K 135 0 0.43%" at bounding box center [420, 252] width 271 height 203
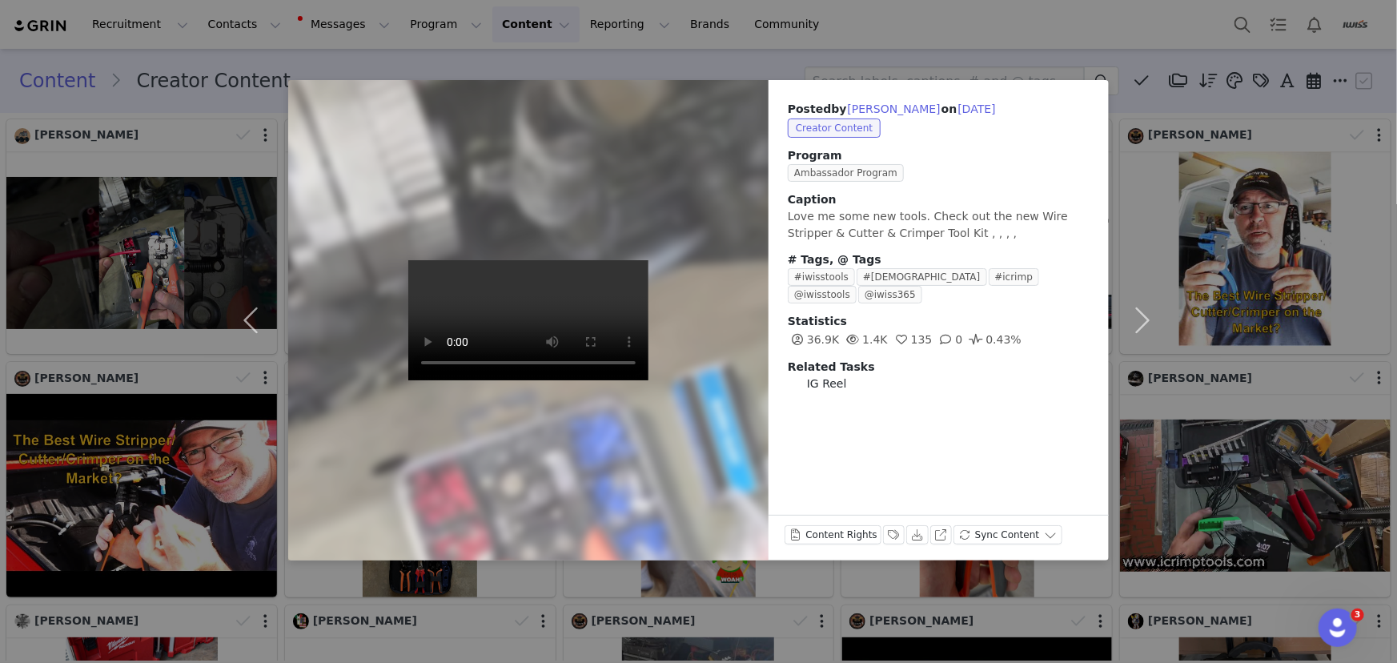
click at [1046, 43] on div "Posted by Mike Scout on Sep 27, 2025 Creator Content Program Ambassador Program…" at bounding box center [698, 331] width 1397 height 663
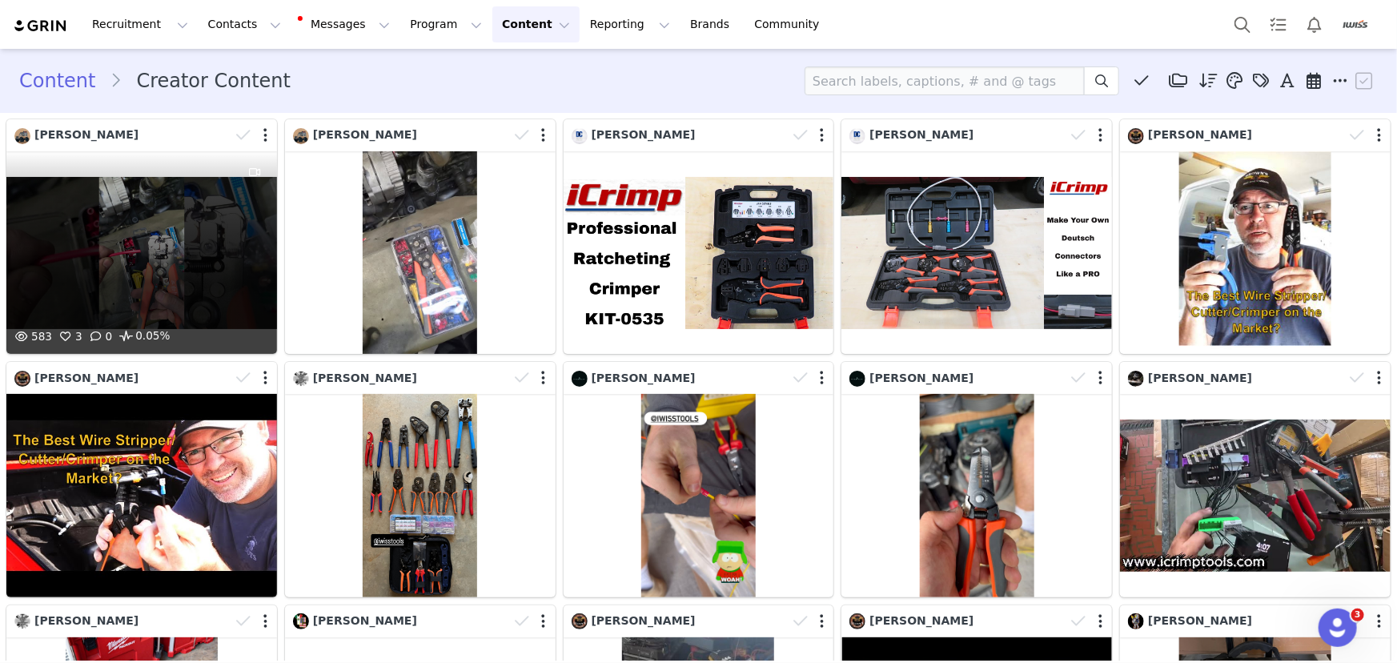
drag, startPoint x: 265, startPoint y: 330, endPoint x: 163, endPoint y: 278, distance: 114.2
click at [163, 278] on div "583 3 0 0.05%" at bounding box center [141, 252] width 271 height 203
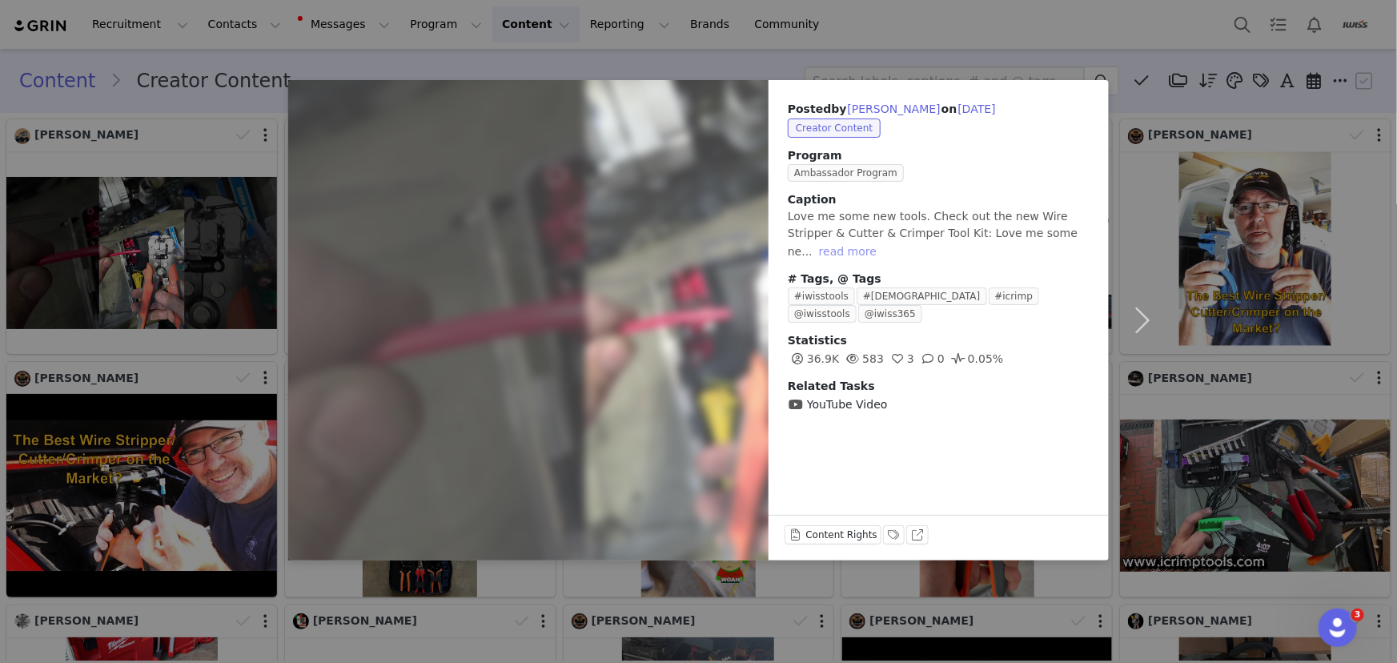
click at [840, 244] on button "read more" at bounding box center [848, 251] width 70 height 19
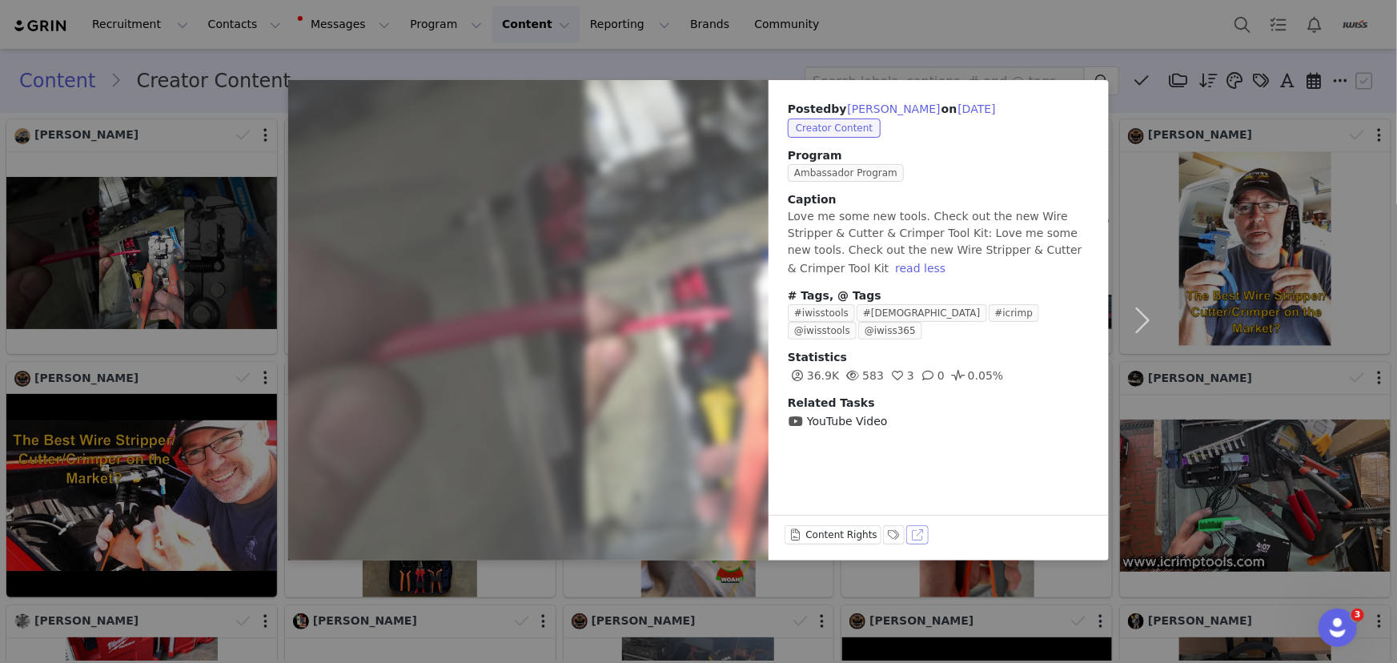
click at [909, 531] on button "View on YouTube" at bounding box center [917, 534] width 22 height 19
drag, startPoint x: 939, startPoint y: 31, endPoint x: 959, endPoint y: 4, distance: 33.3
click at [939, 31] on div "Posted by Mike Scout on Sep 28, 2025 Creator Content Program Ambassador Program…" at bounding box center [698, 331] width 1397 height 663
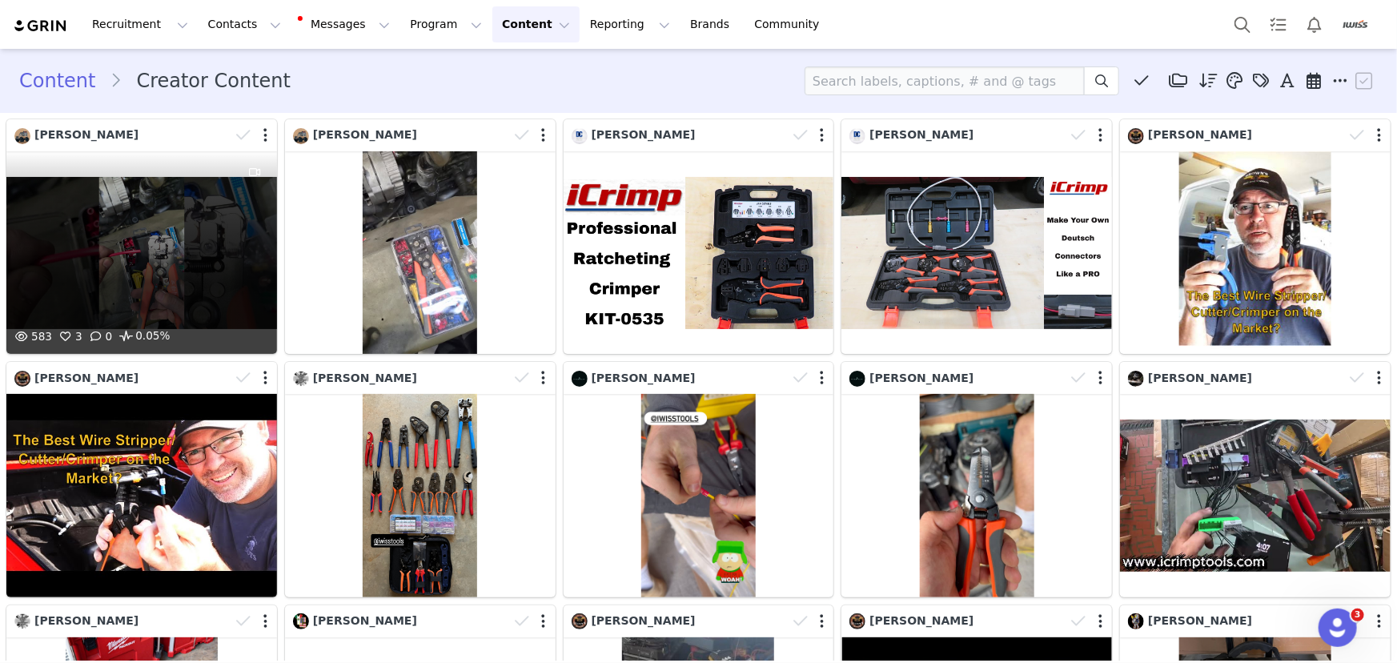
click at [270, 191] on div at bounding box center [255, 238] width 43 height 175
